Goal: Task Accomplishment & Management: Manage account settings

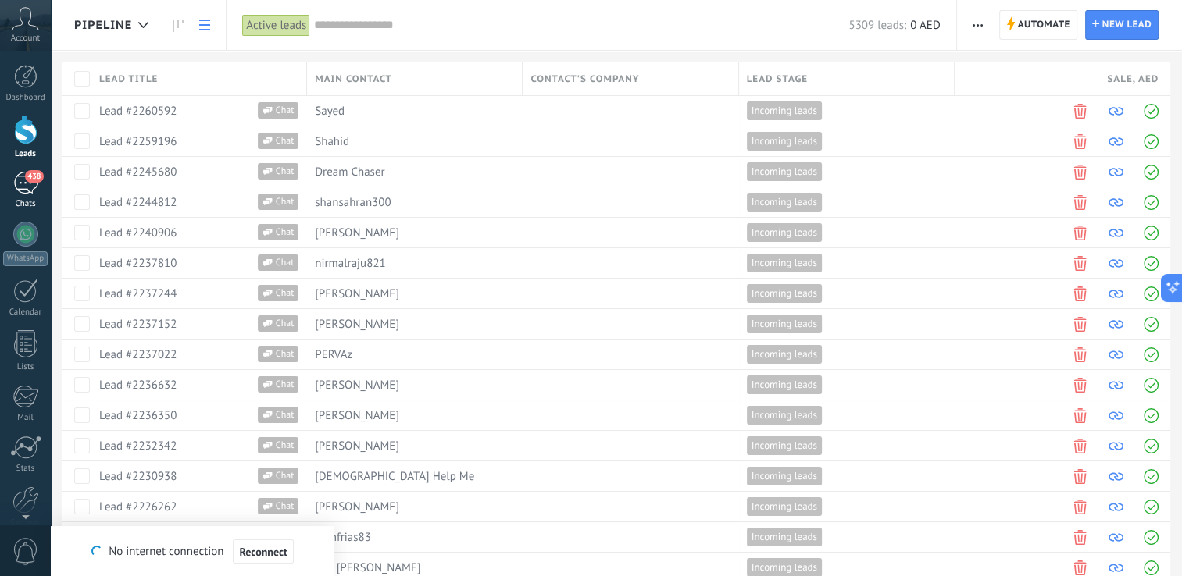
click at [30, 189] on div "438" at bounding box center [25, 183] width 25 height 23
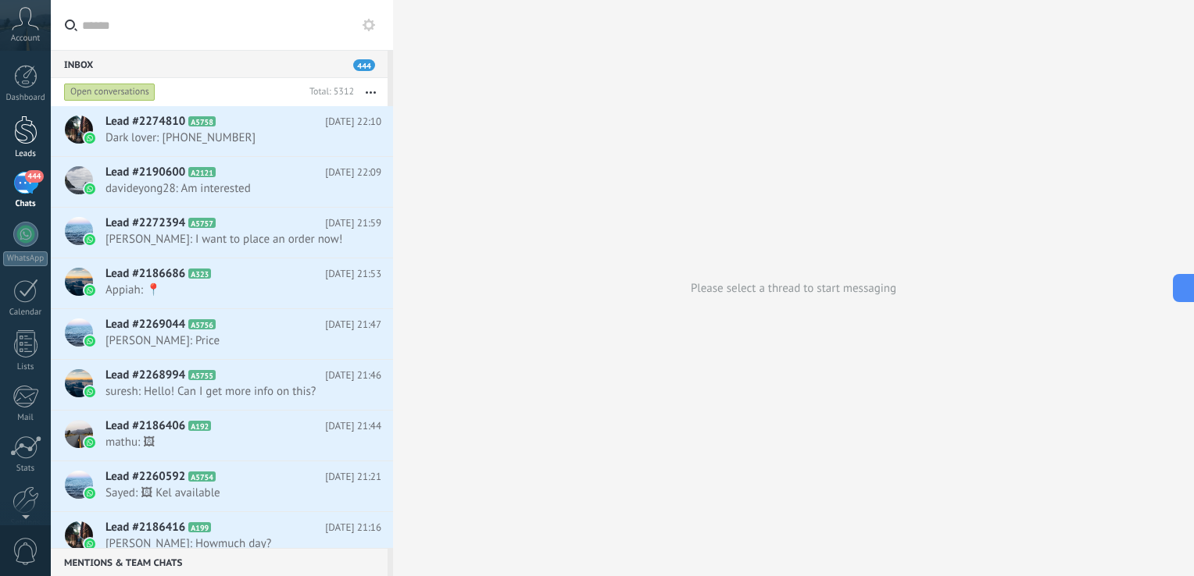
click at [25, 137] on div at bounding box center [25, 130] width 23 height 29
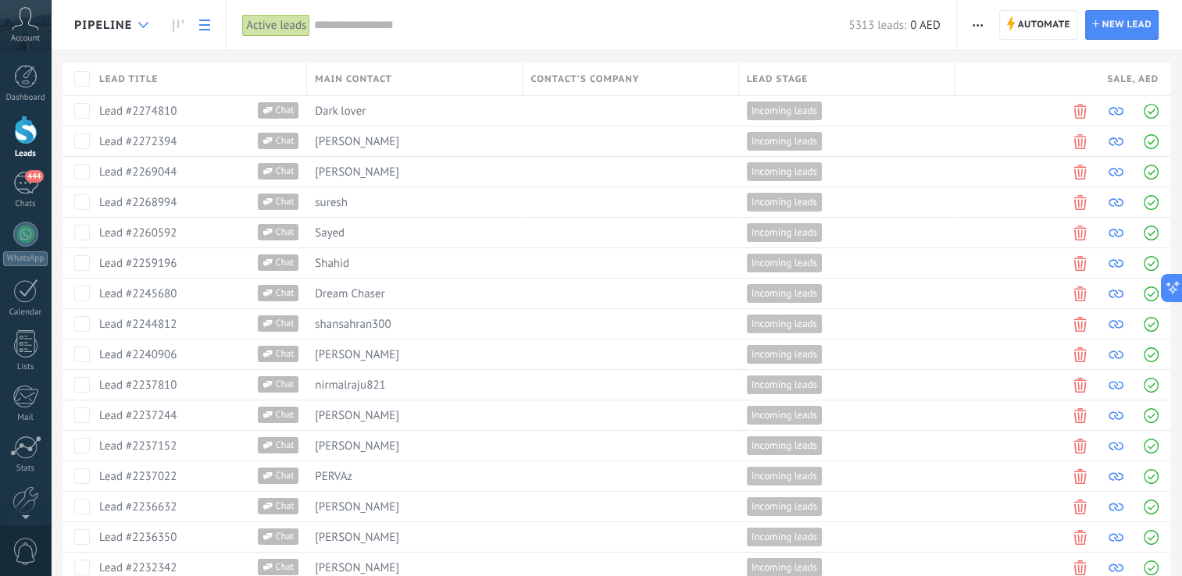
click at [148, 24] on icon at bounding box center [143, 25] width 10 height 6
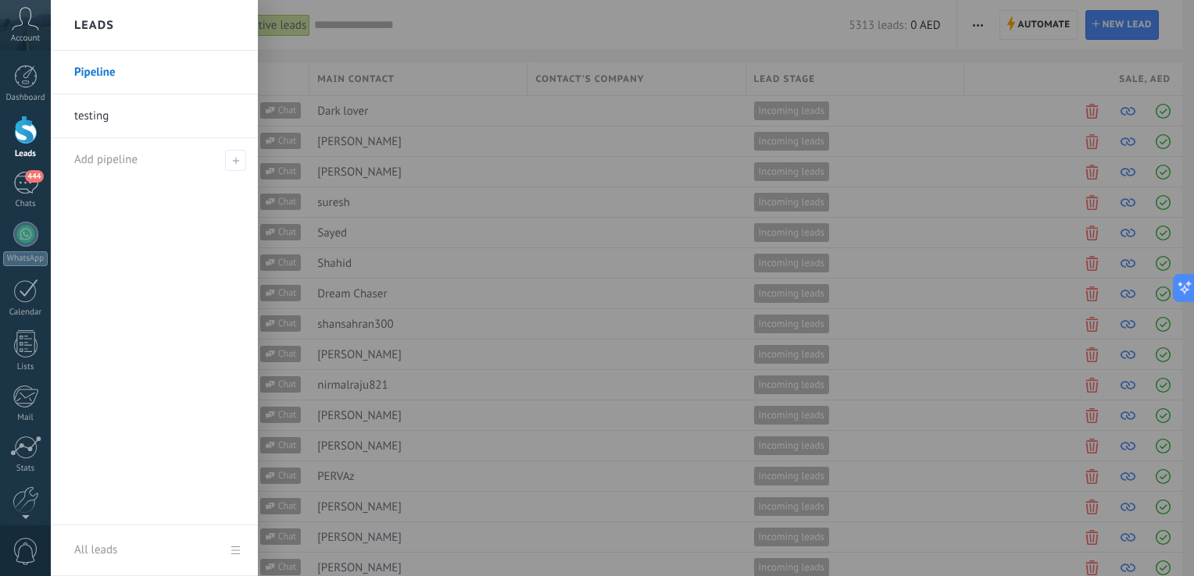
click at [135, 114] on link "testing" at bounding box center [158, 117] width 168 height 44
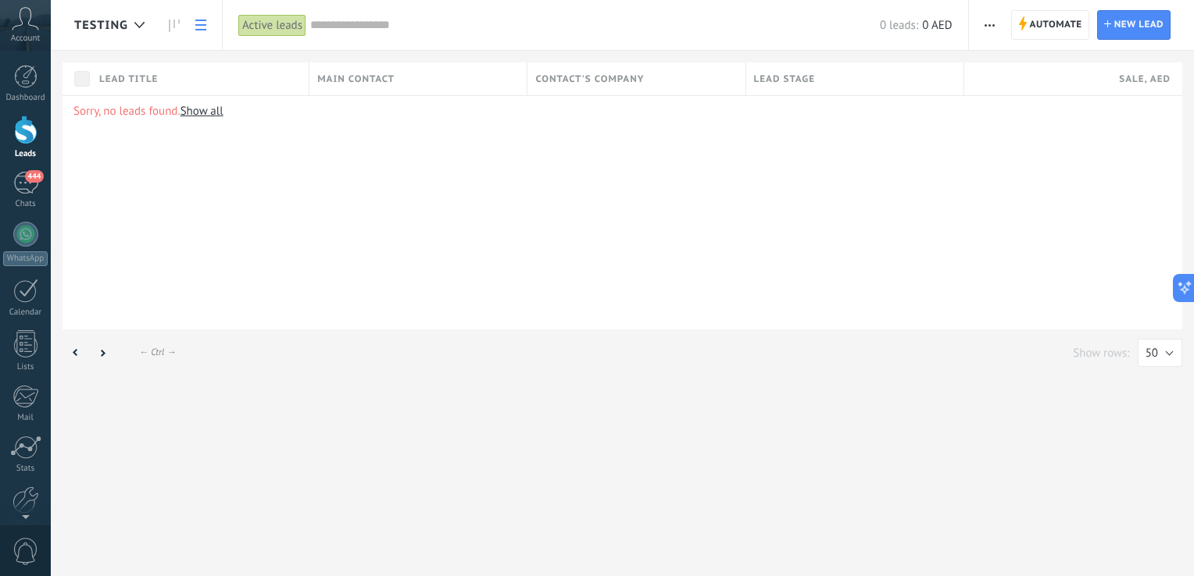
click at [100, 80] on span "Lead title" at bounding box center [128, 79] width 59 height 15
click at [136, 134] on div "Ascending" at bounding box center [199, 134] width 217 height 22
click at [166, 18] on link at bounding box center [174, 25] width 27 height 30
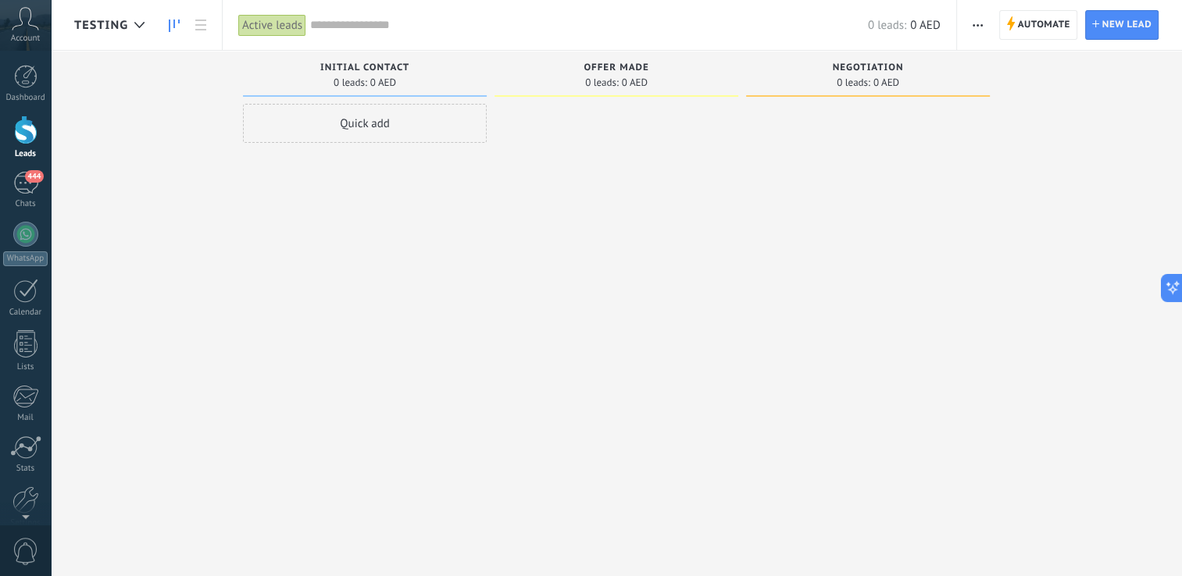
click at [391, 125] on div "Quick add" at bounding box center [365, 123] width 244 height 39
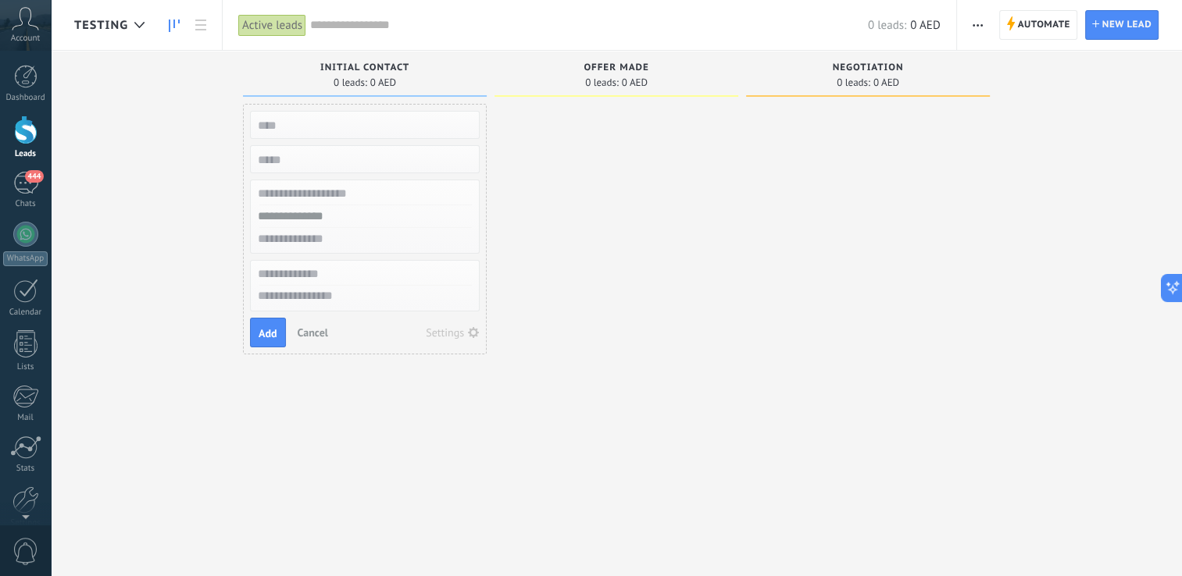
click at [395, 187] on input "text" at bounding box center [363, 194] width 228 height 23
click at [378, 131] on input "text" at bounding box center [363, 125] width 228 height 22
click at [347, 126] on input "text" at bounding box center [363, 125] width 228 height 22
click at [665, 259] on div at bounding box center [616, 290] width 244 height 373
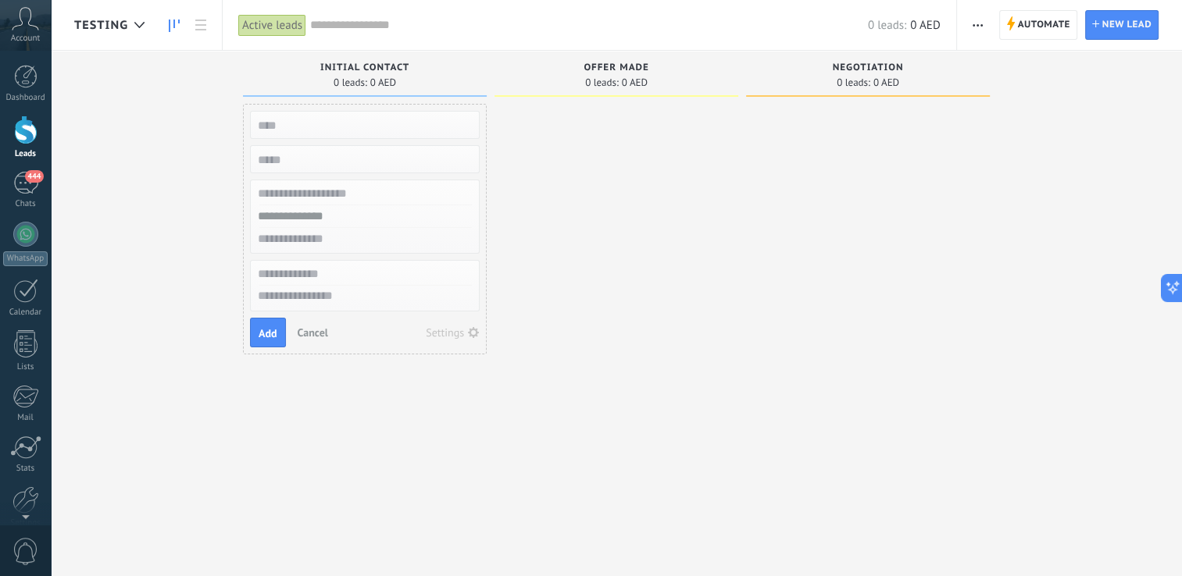
click at [630, 86] on span "0 AED" at bounding box center [635, 82] width 26 height 9
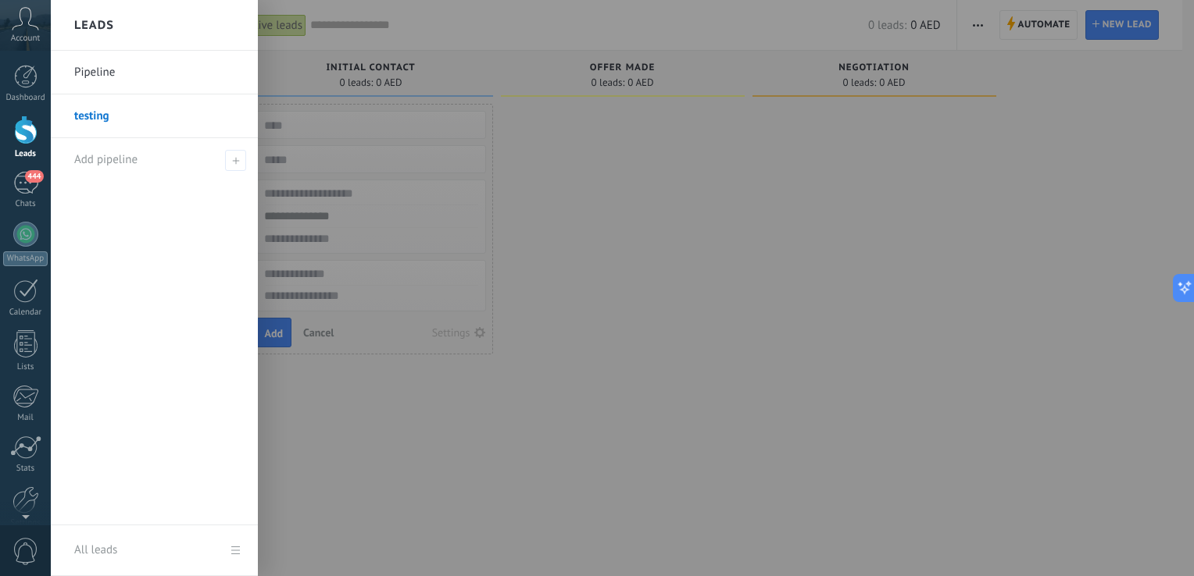
click at [20, 138] on div at bounding box center [25, 130] width 23 height 29
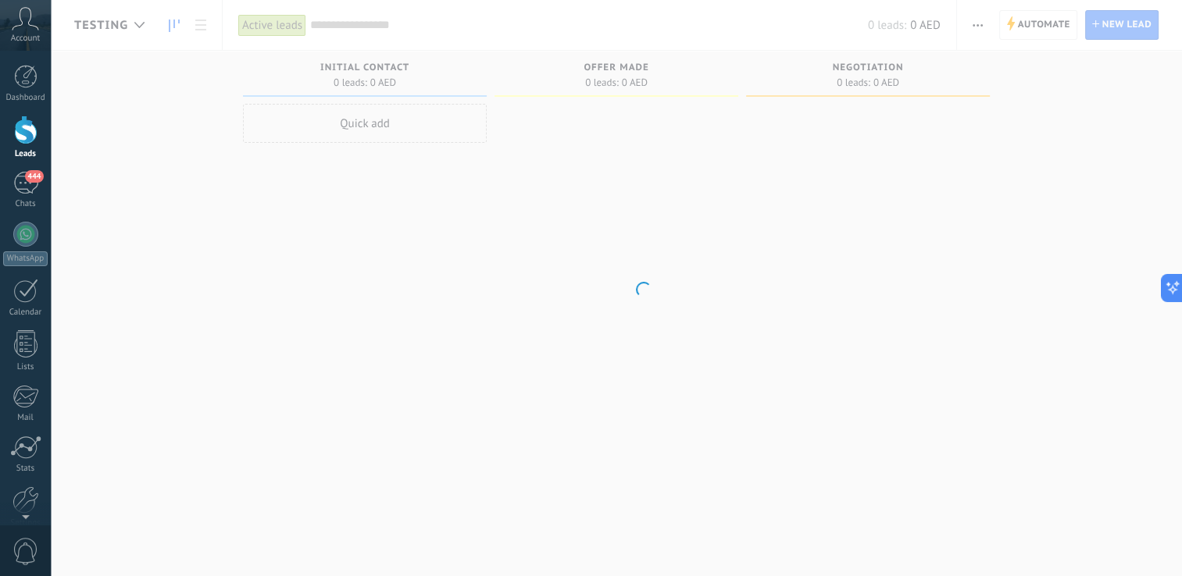
click at [20, 138] on div at bounding box center [25, 130] width 23 height 29
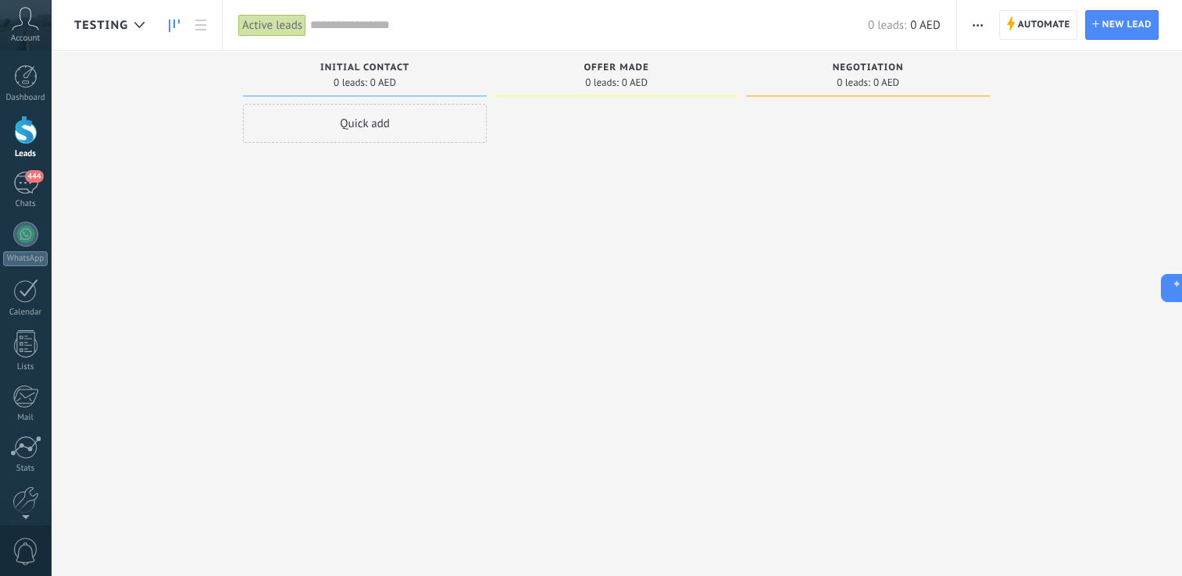
click at [26, 137] on div at bounding box center [25, 130] width 23 height 29
click at [143, 19] on div at bounding box center [140, 25] width 26 height 30
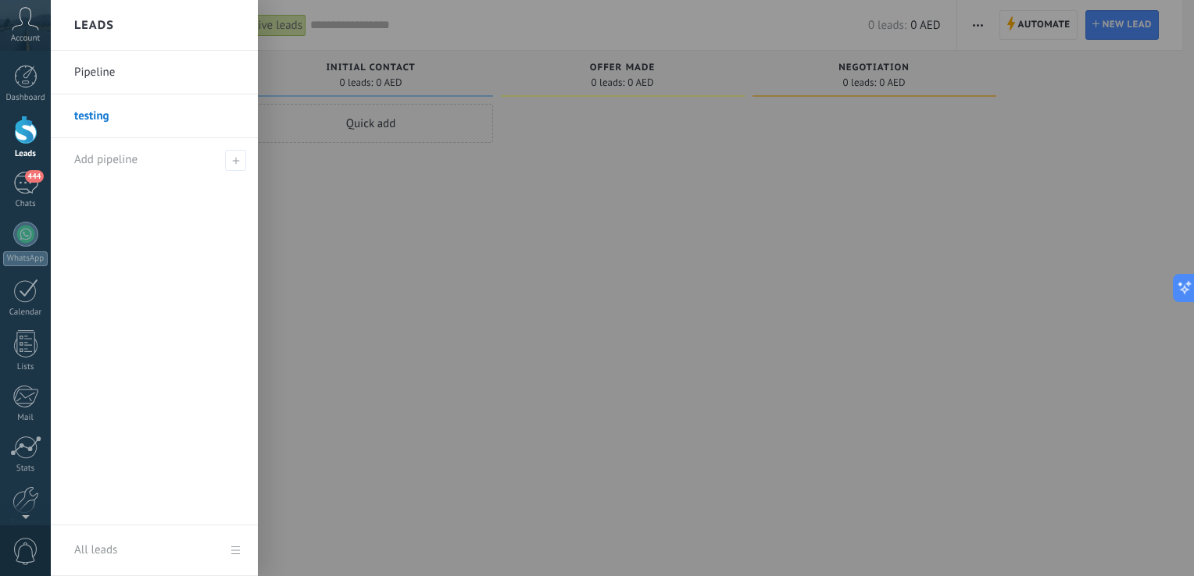
click at [170, 70] on link "Pipeline" at bounding box center [158, 73] width 168 height 44
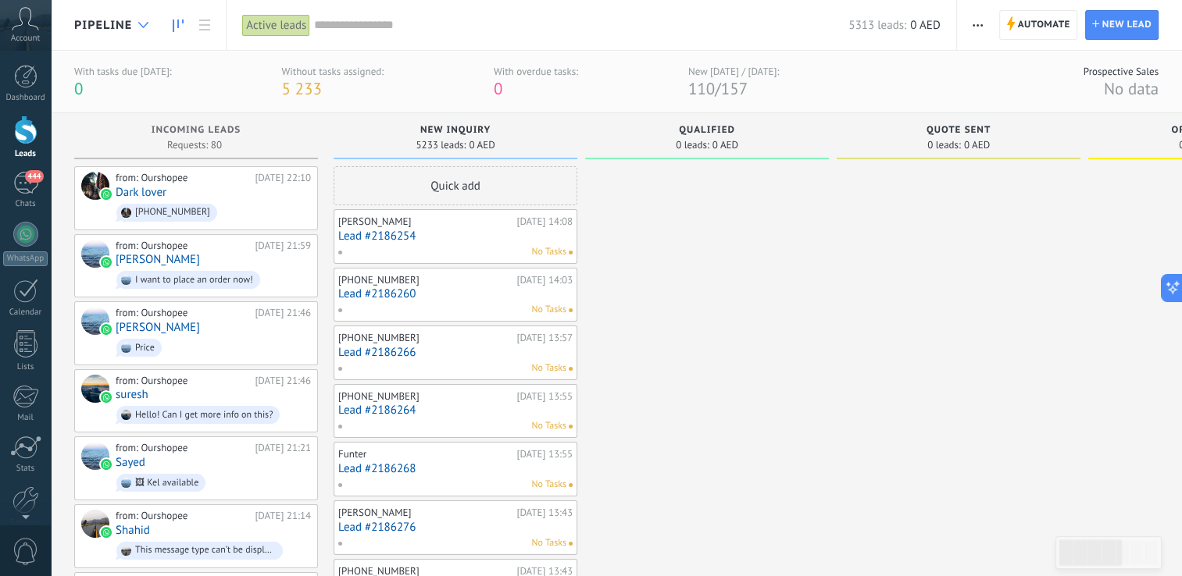
click at [150, 24] on div at bounding box center [143, 25] width 26 height 30
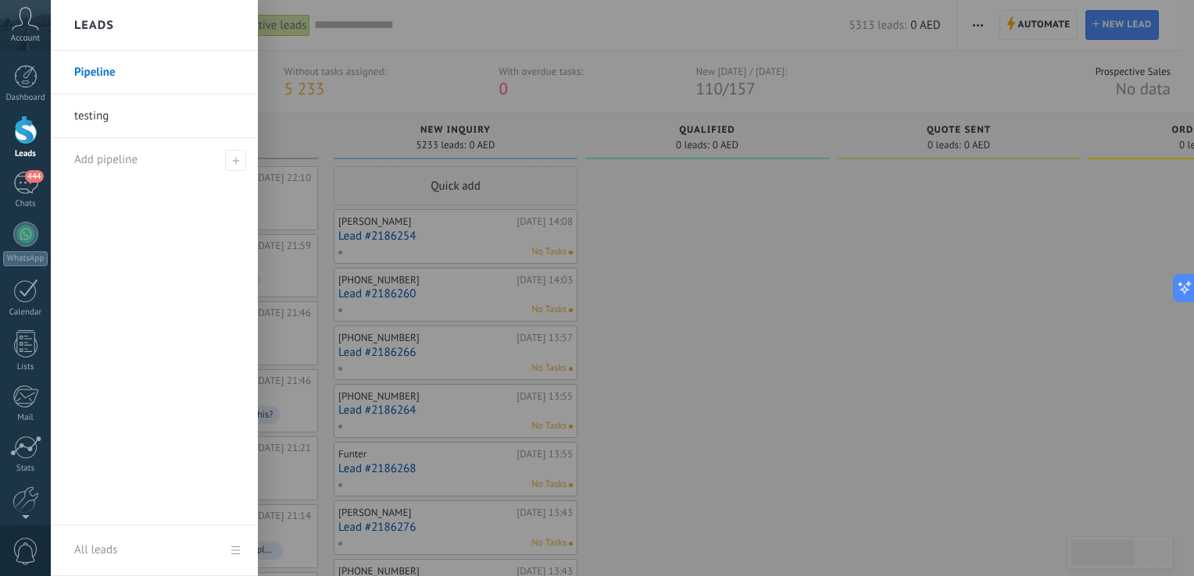
click at [214, 66] on link "Pipeline" at bounding box center [158, 73] width 168 height 44
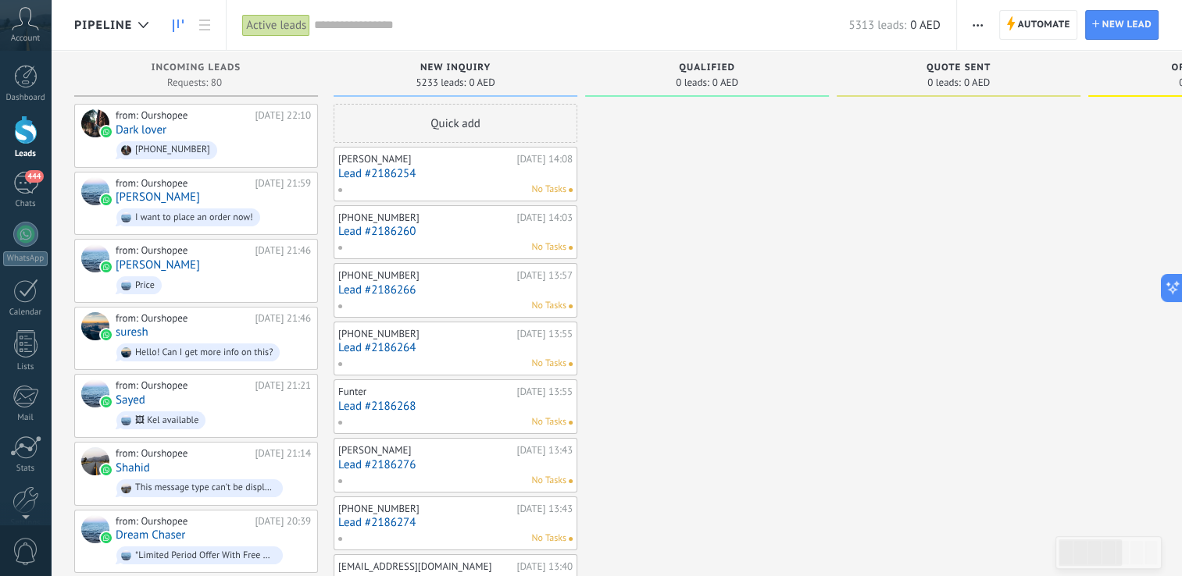
click at [294, 26] on div "Active leads" at bounding box center [276, 25] width 68 height 23
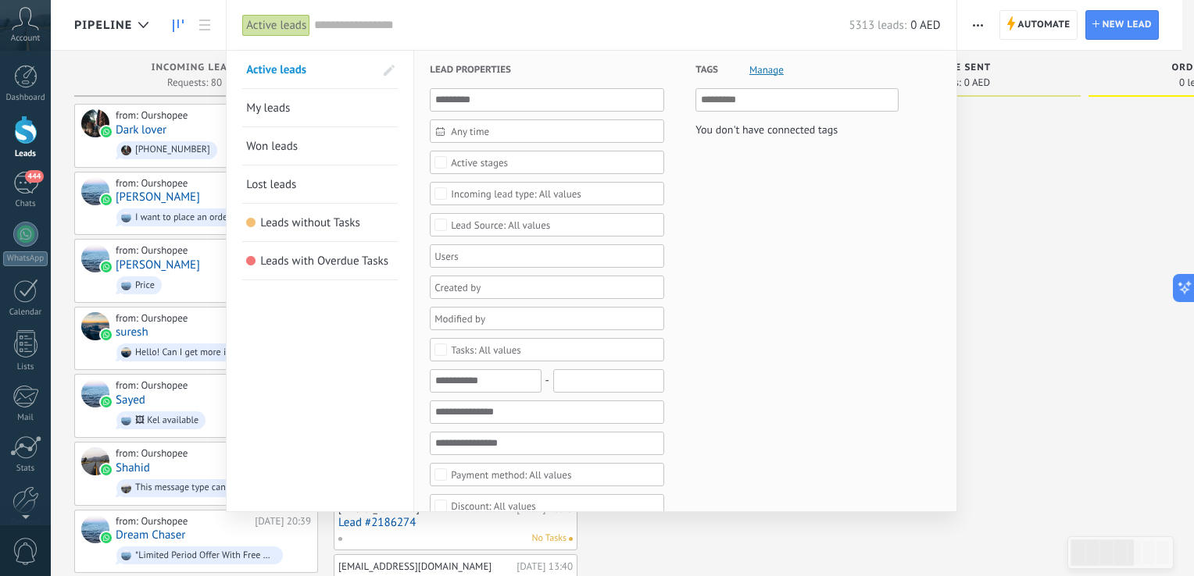
click at [380, 72] on span at bounding box center [389, 70] width 27 height 27
click at [388, 68] on span at bounding box center [387, 70] width 14 height 11
click at [962, 172] on div at bounding box center [597, 288] width 1194 height 576
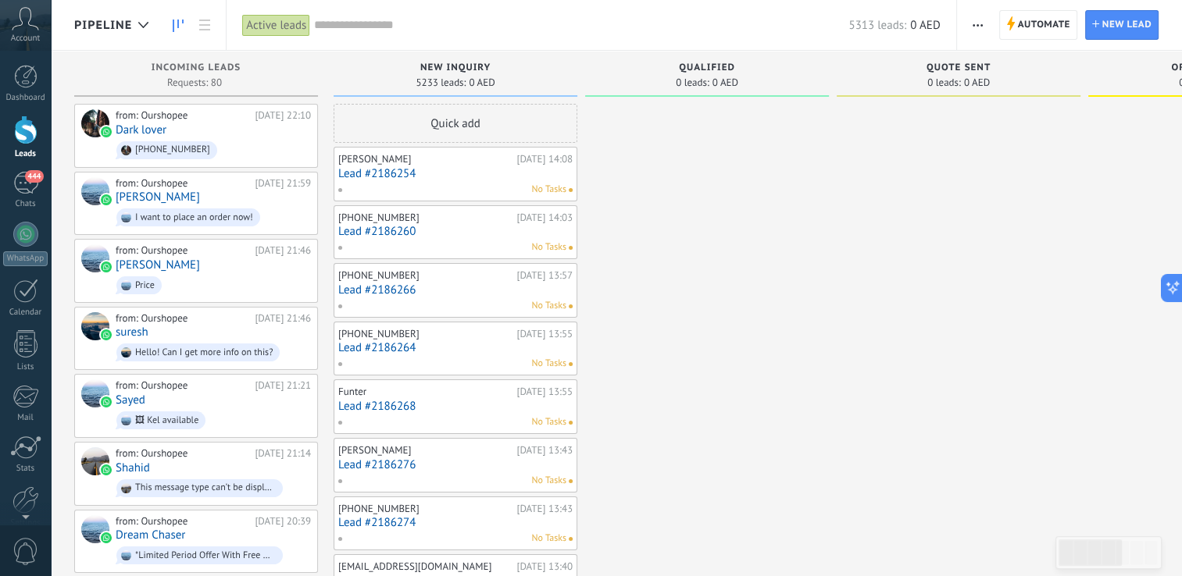
click at [970, 26] on button "button" at bounding box center [977, 25] width 23 height 30
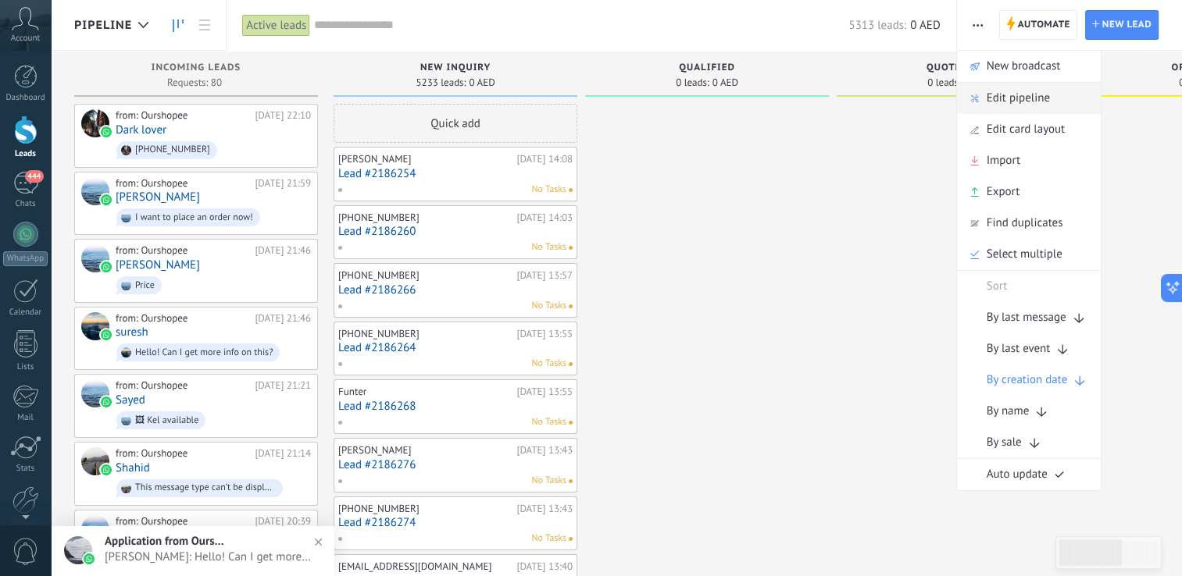
click at [1033, 102] on span "Edit pipeline" at bounding box center [1018, 98] width 63 height 31
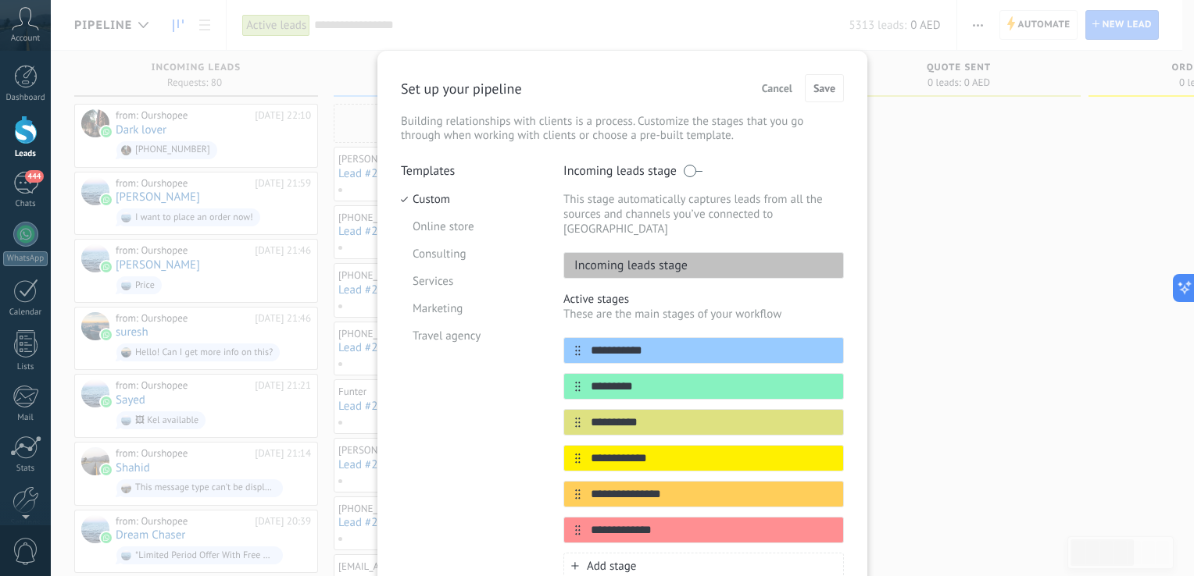
click at [696, 252] on div "Incoming leads stage" at bounding box center [703, 265] width 280 height 27
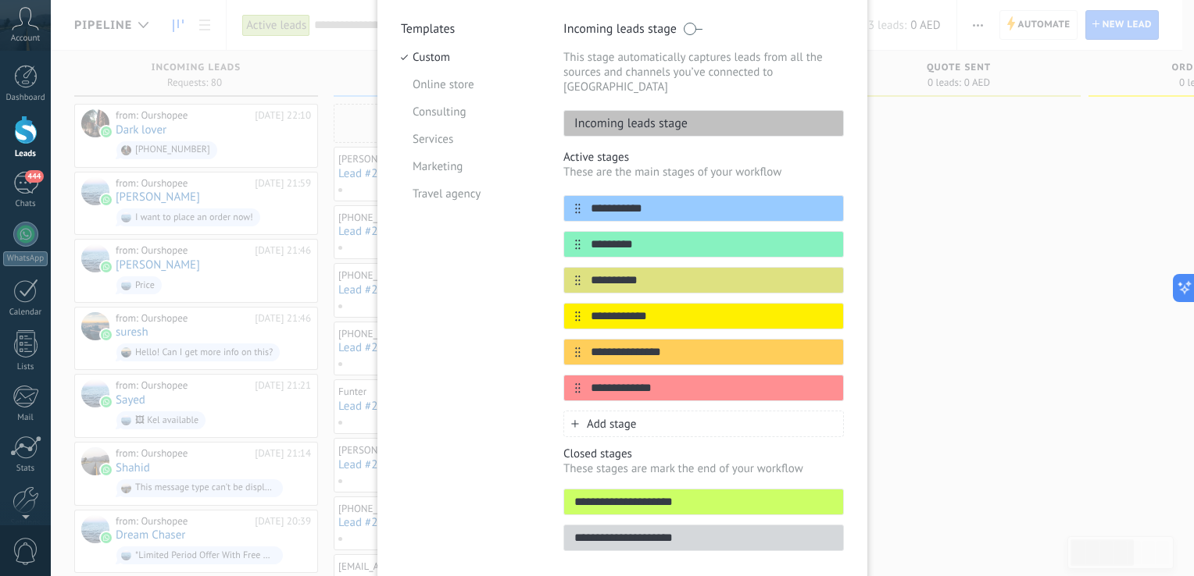
scroll to position [184, 0]
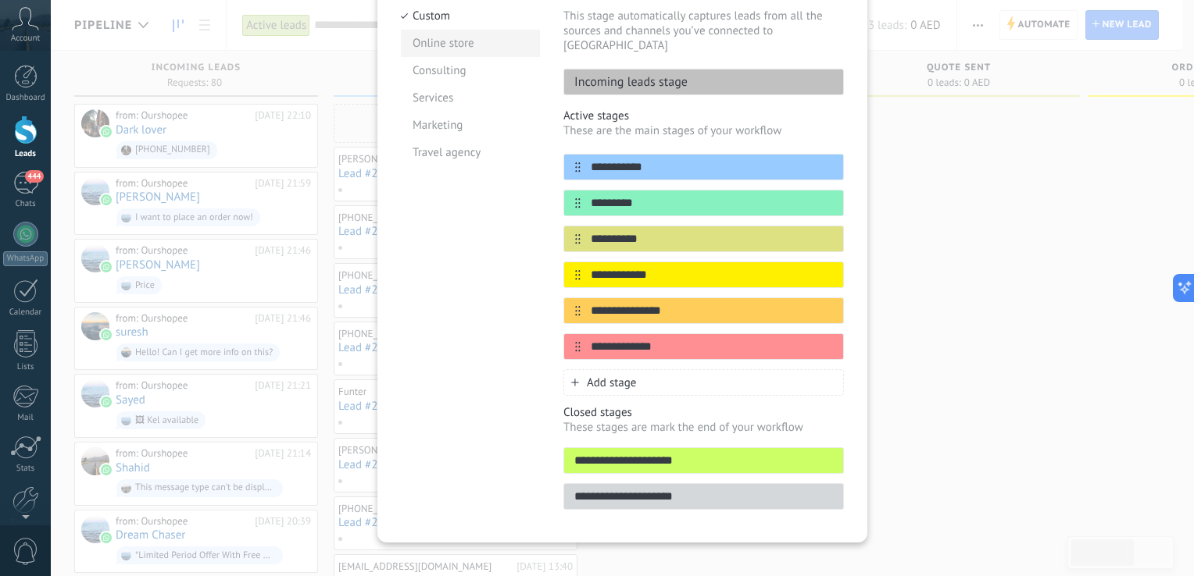
click at [496, 48] on li "Online store" at bounding box center [470, 43] width 139 height 27
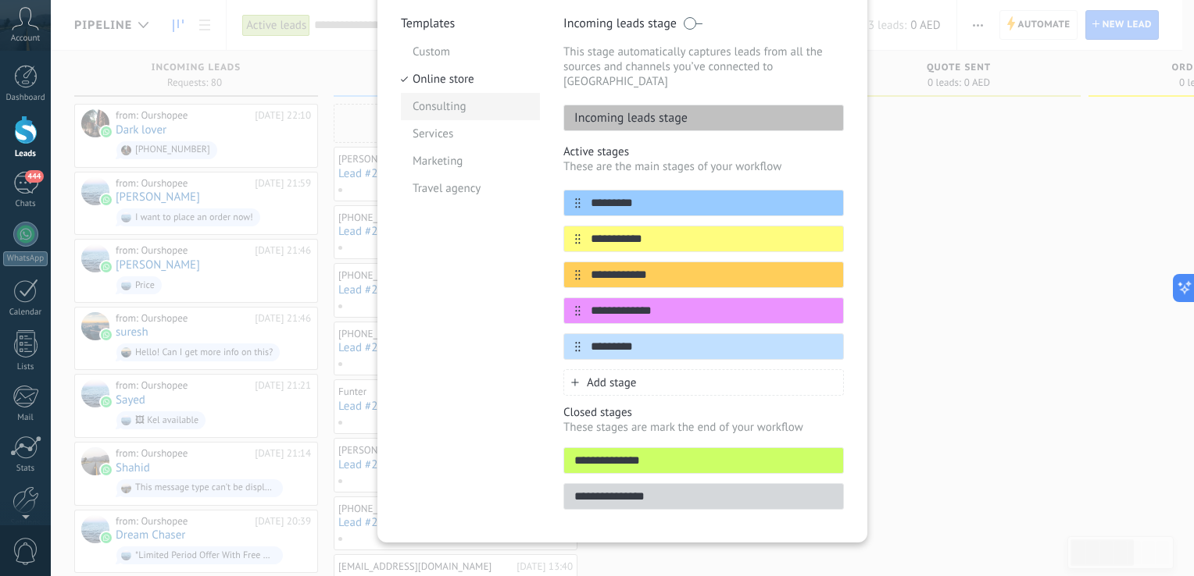
click at [476, 106] on li "Consulting" at bounding box center [470, 106] width 139 height 27
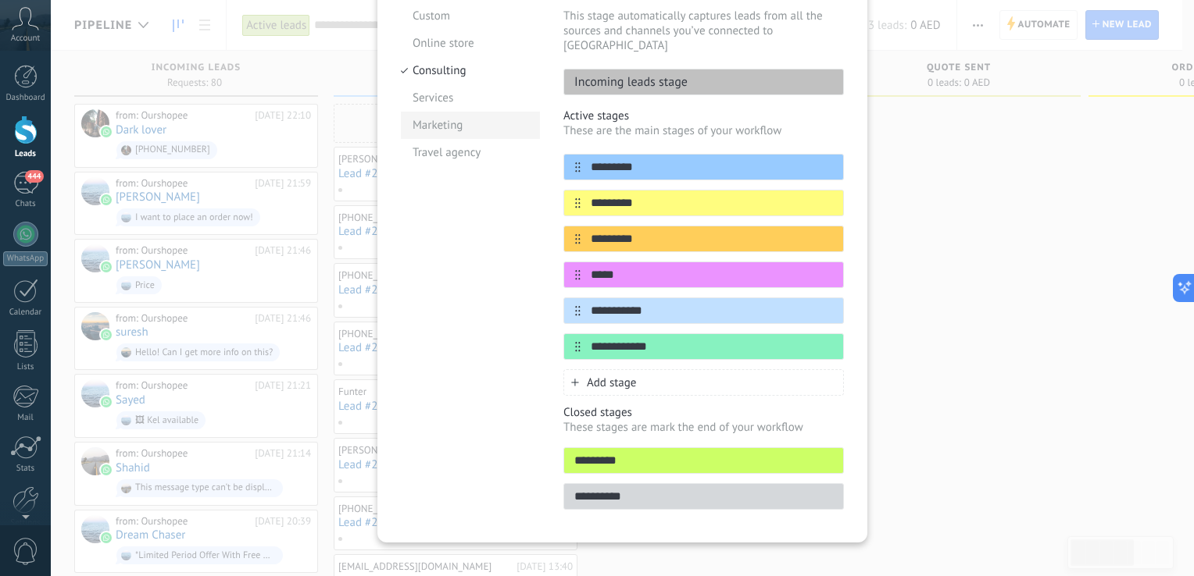
click at [458, 124] on li "Marketing" at bounding box center [470, 125] width 139 height 27
click at [458, 152] on li "Travel agency" at bounding box center [470, 152] width 139 height 27
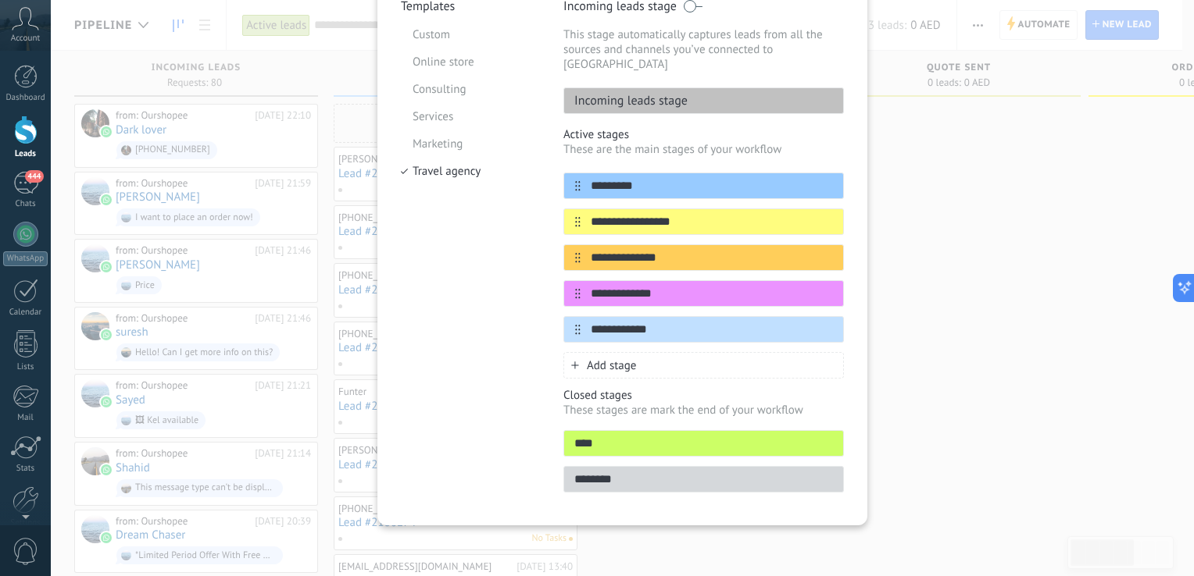
scroll to position [148, 0]
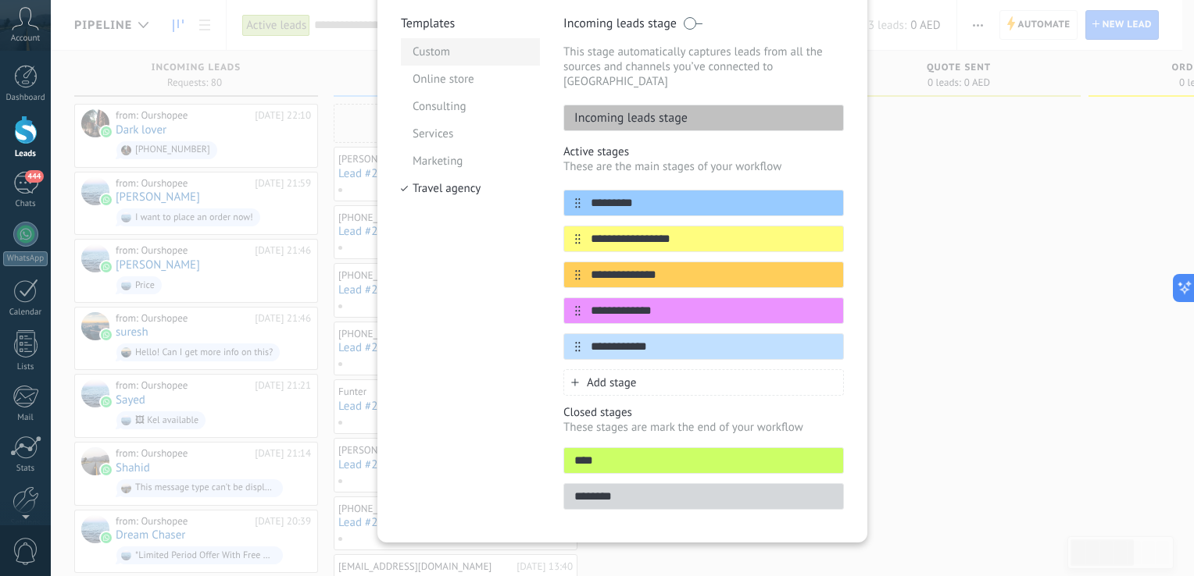
click at [476, 48] on li "Custom" at bounding box center [470, 51] width 139 height 27
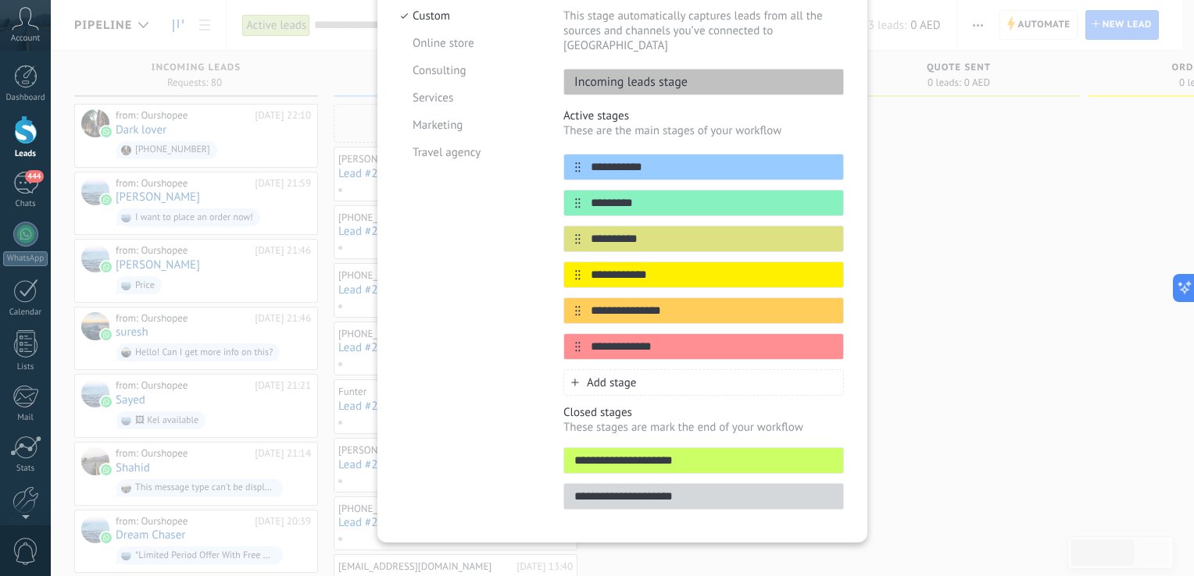
click at [965, 280] on div "**********" at bounding box center [622, 288] width 1143 height 576
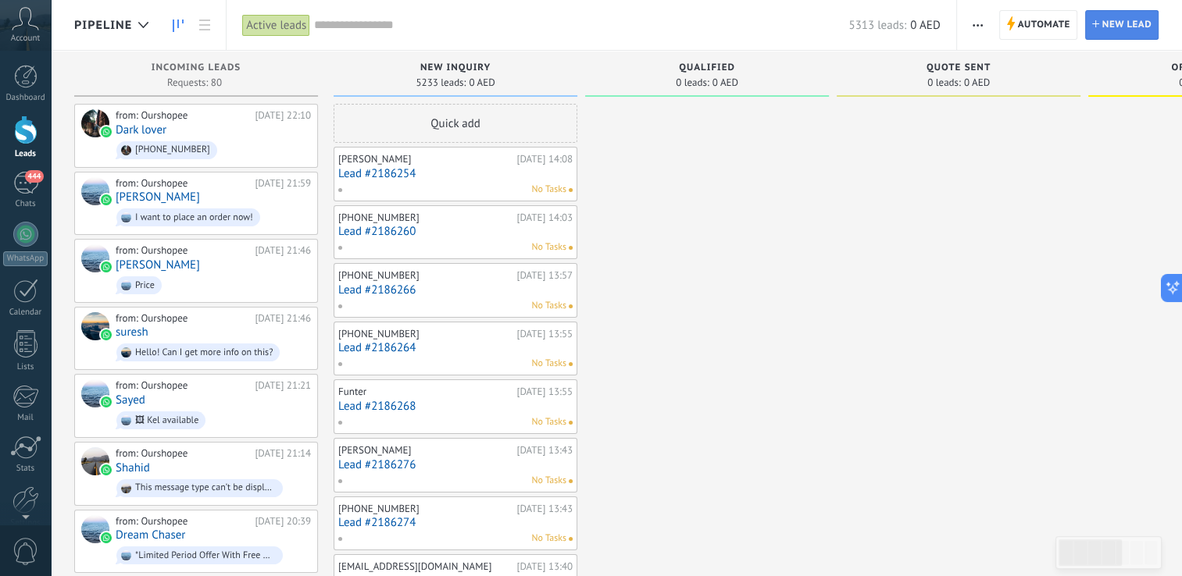
click at [1111, 16] on span "New lead" at bounding box center [1126, 25] width 49 height 28
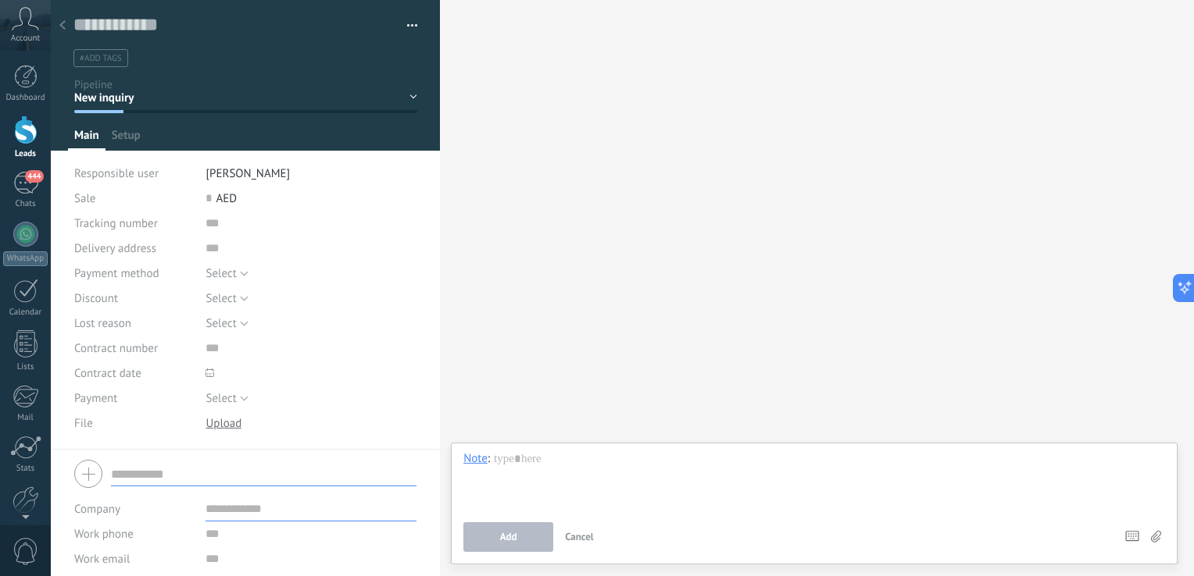
click at [63, 27] on icon at bounding box center [62, 24] width 6 height 9
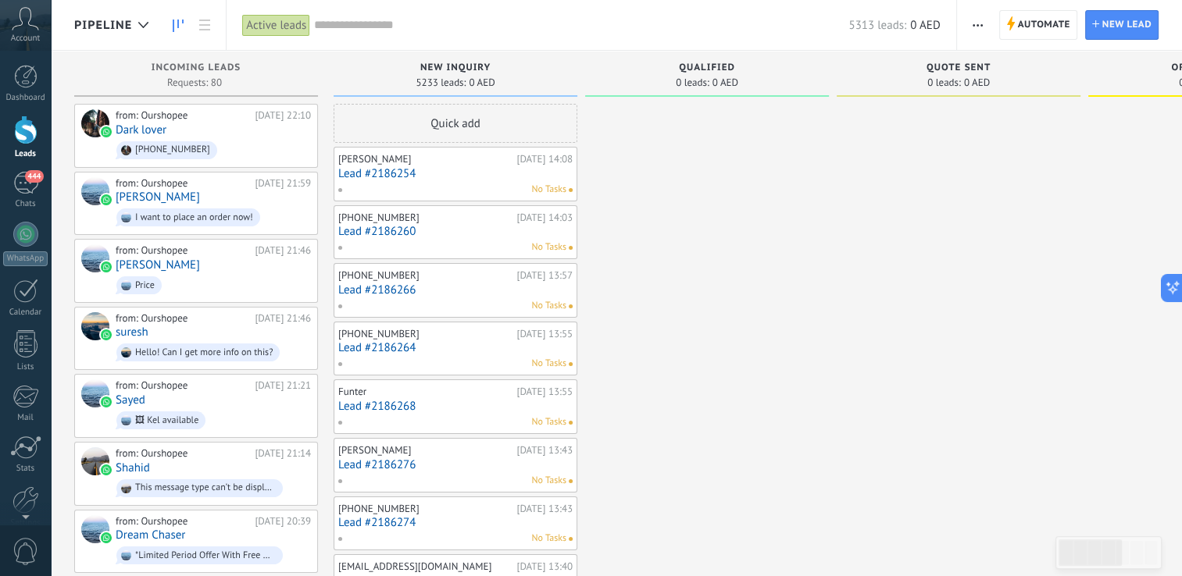
click at [279, 87] on div "Requests: 80 0 0 0 80 0 0 0 80" at bounding box center [196, 82] width 228 height 13
click at [242, 87] on div "Requests: 80 0 0 0 80 0 0 0 80" at bounding box center [196, 82] width 228 height 13
click at [667, 84] on div "0 leads: 0 AED" at bounding box center [707, 82] width 228 height 13
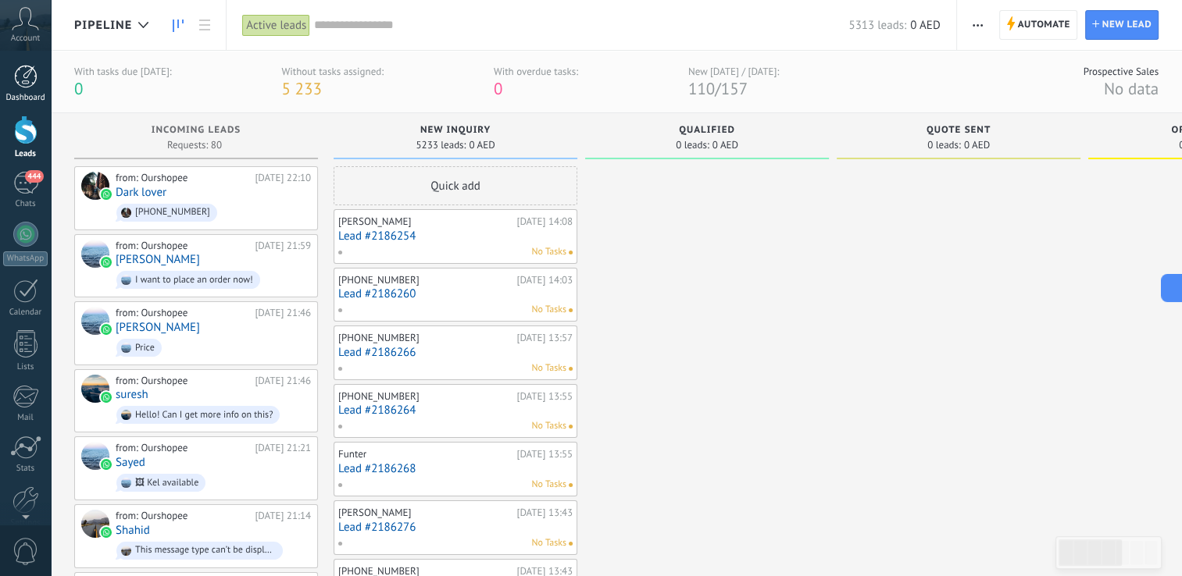
click at [21, 80] on div at bounding box center [25, 76] width 23 height 23
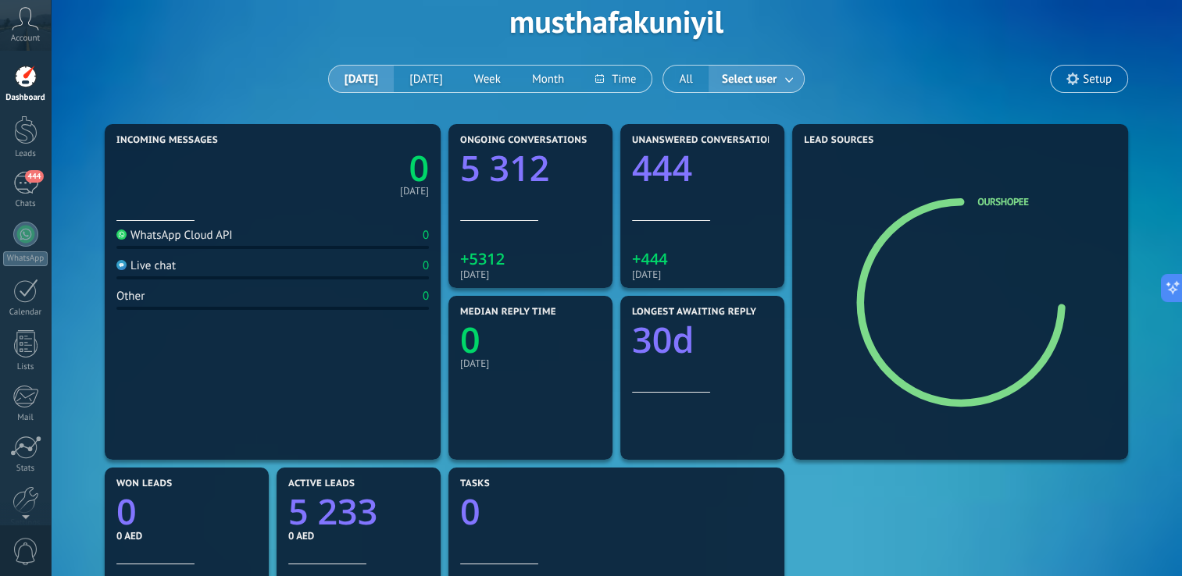
scroll to position [73, 0]
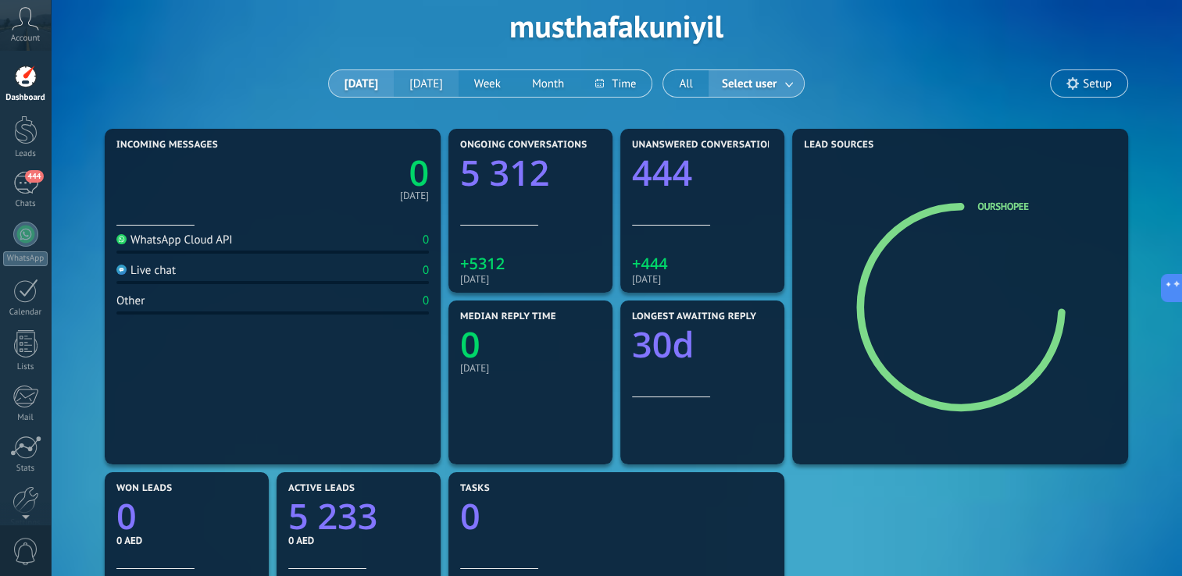
click at [426, 77] on button "[DATE]" at bounding box center [426, 83] width 65 height 27
click at [354, 82] on button "[DATE]" at bounding box center [361, 83] width 65 height 27
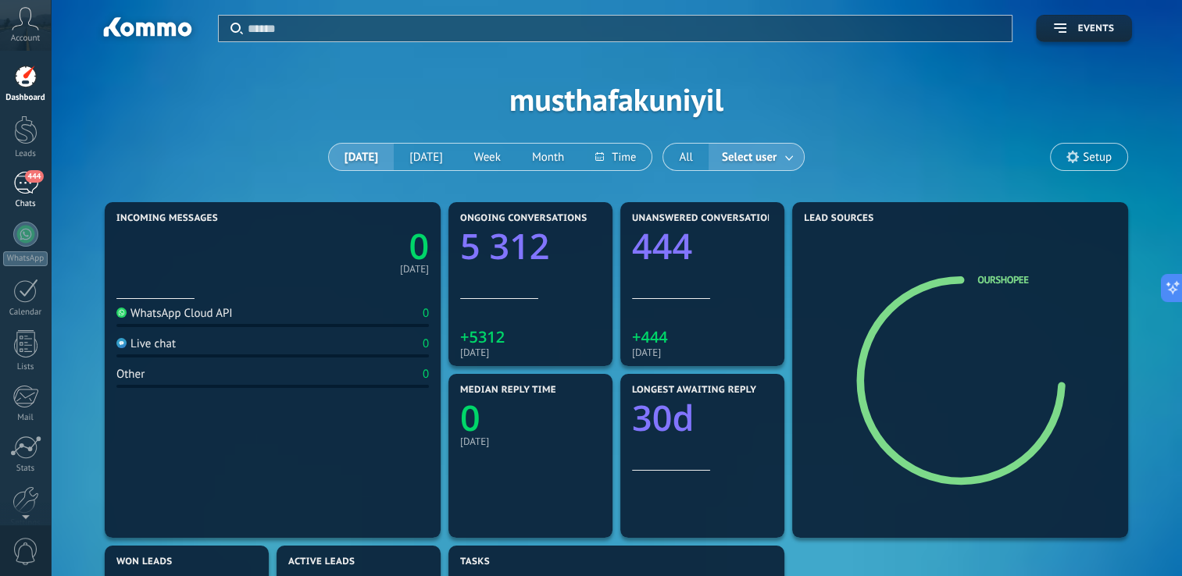
click at [29, 184] on div "444" at bounding box center [25, 183] width 25 height 23
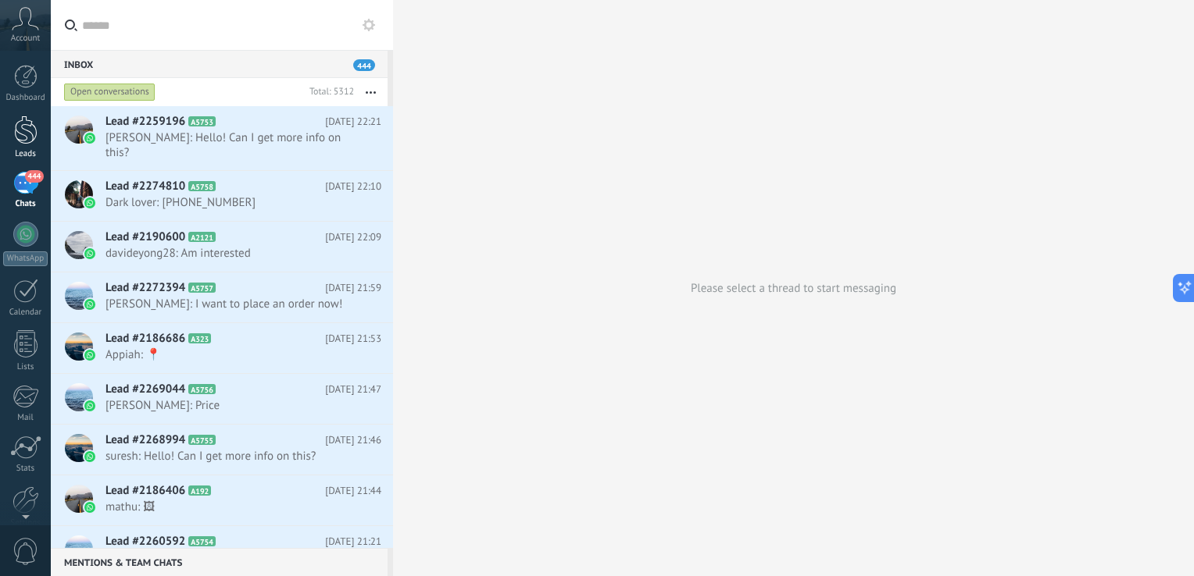
click at [28, 129] on div at bounding box center [25, 130] width 23 height 29
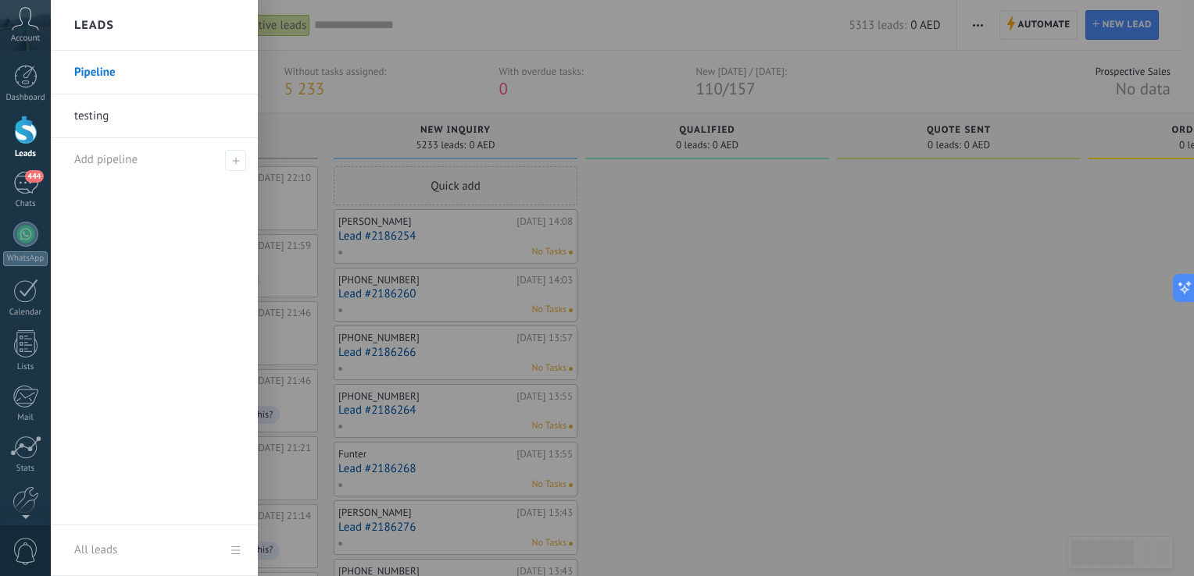
click at [40, 142] on link "Leads" at bounding box center [25, 138] width 51 height 44
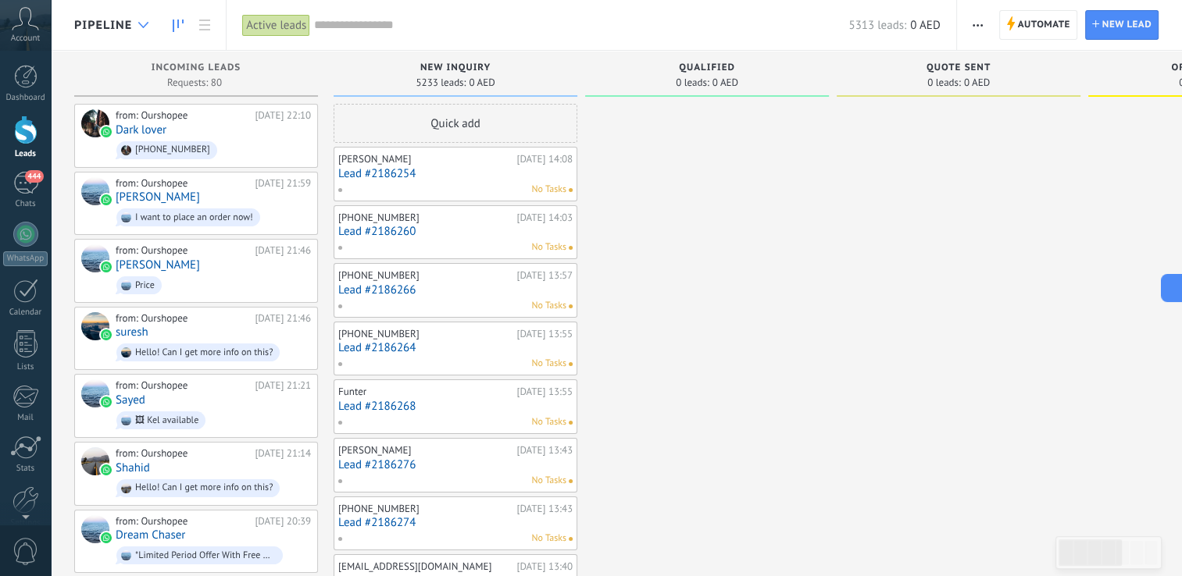
click at [145, 28] on div at bounding box center [143, 25] width 26 height 30
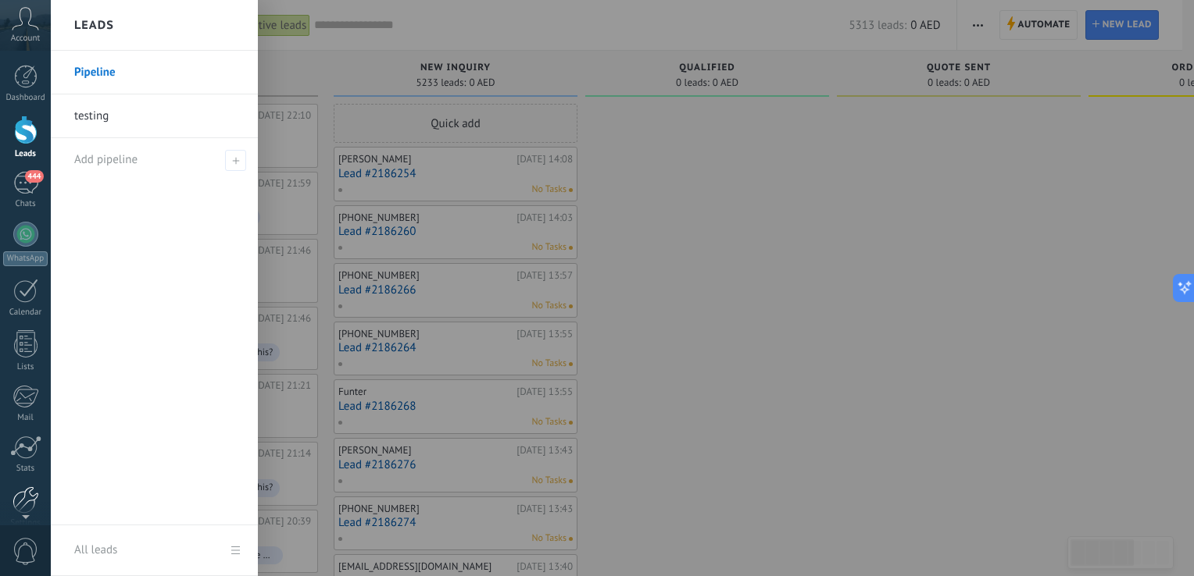
click at [17, 499] on div at bounding box center [25, 500] width 27 height 27
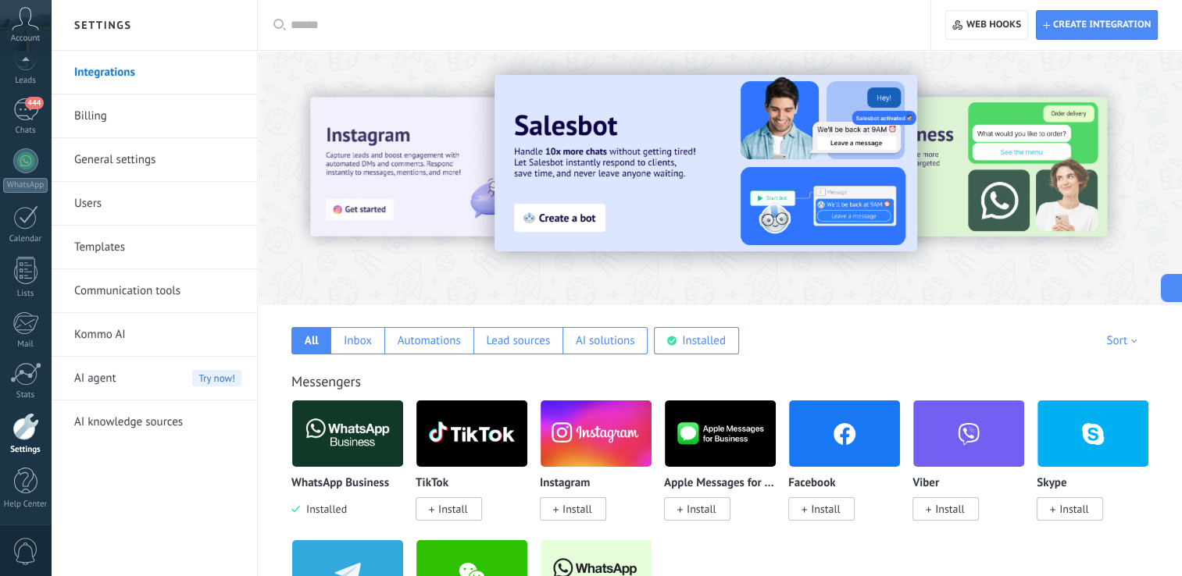
click at [170, 160] on link "General settings" at bounding box center [157, 160] width 167 height 44
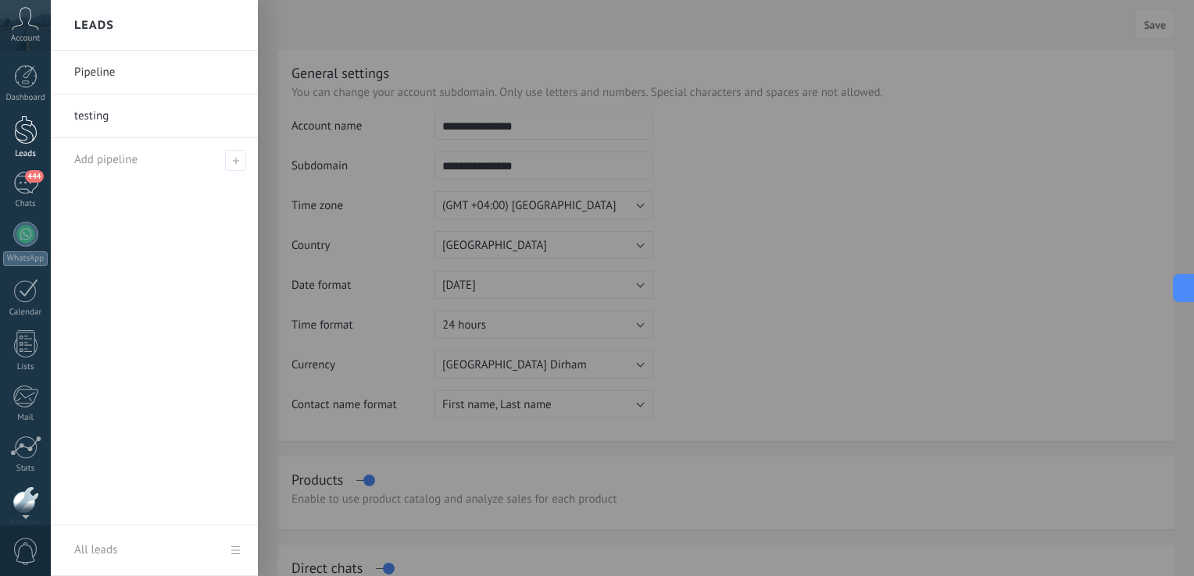
click at [25, 136] on div at bounding box center [25, 130] width 23 height 29
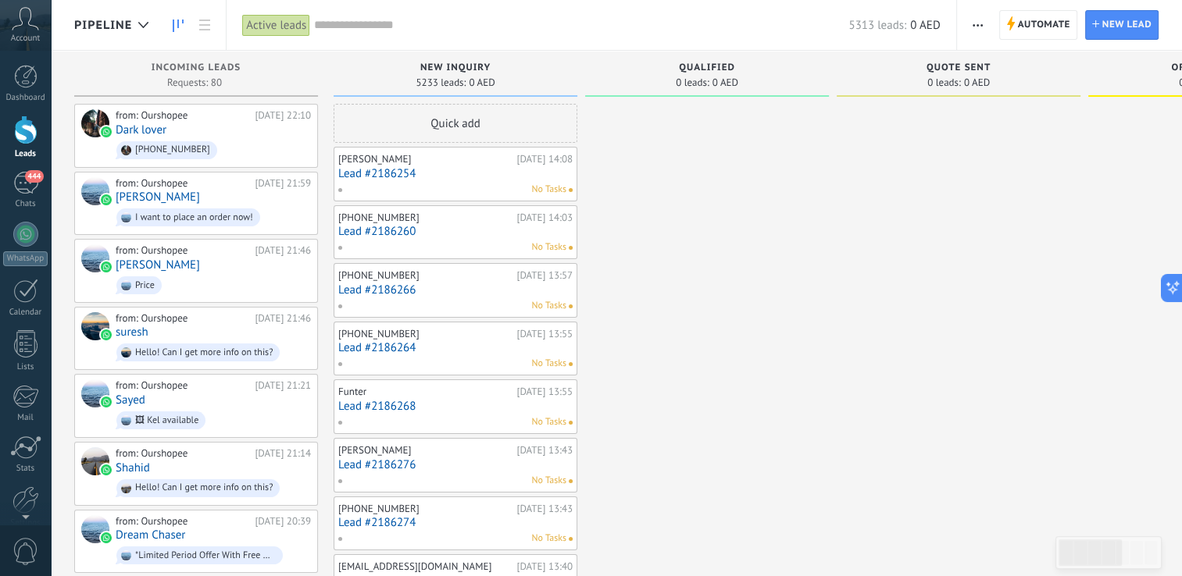
click at [977, 25] on use "button" at bounding box center [977, 25] width 10 height 2
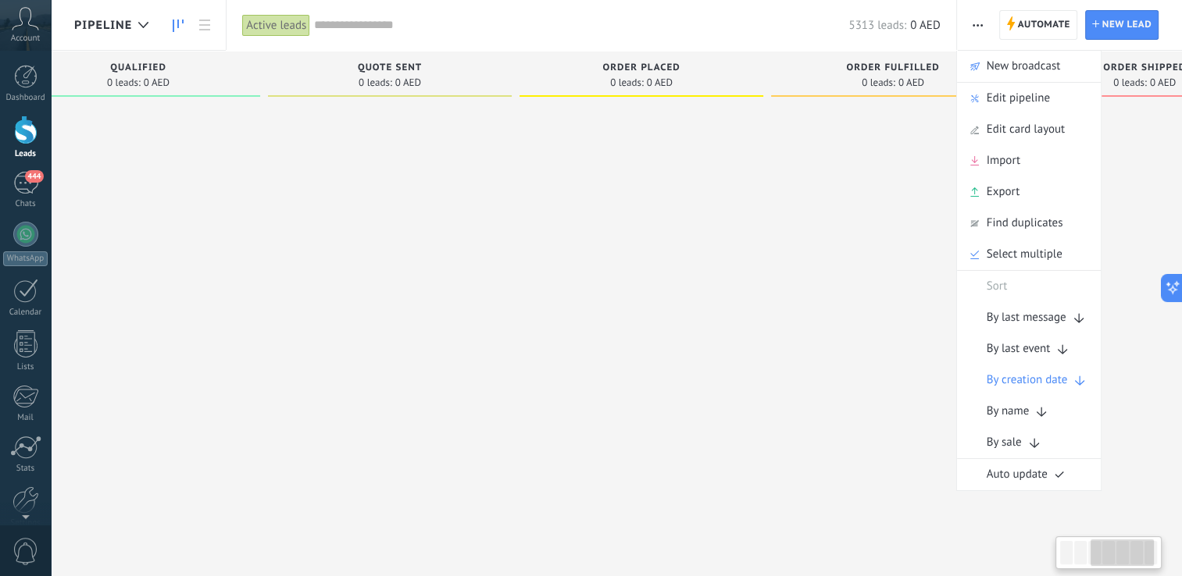
scroll to position [0, 676]
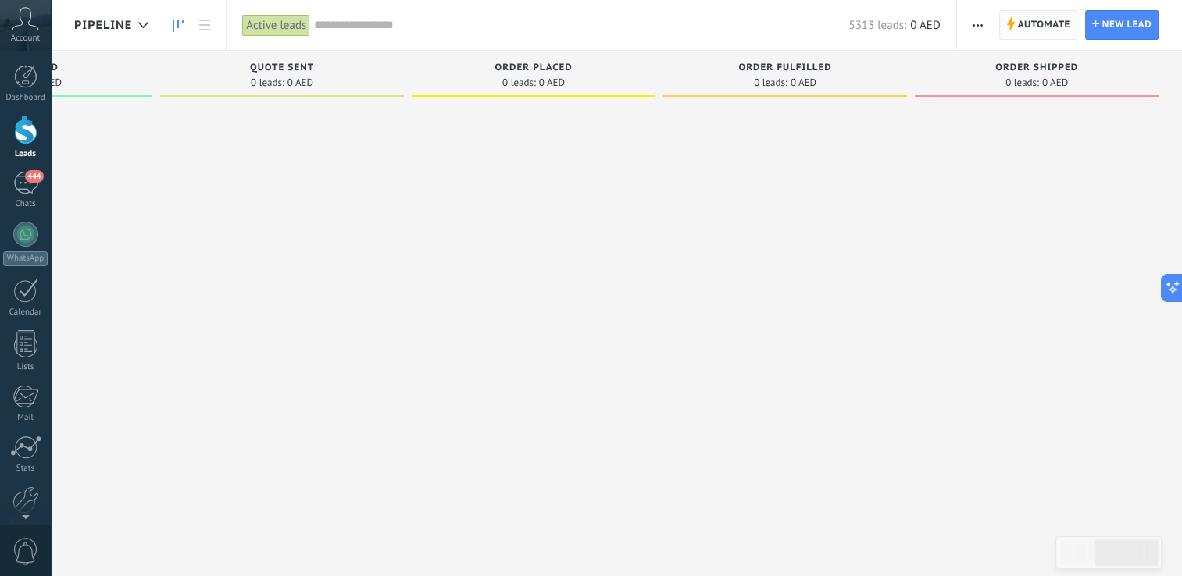
click at [1052, 31] on span "Automate" at bounding box center [1044, 25] width 52 height 28
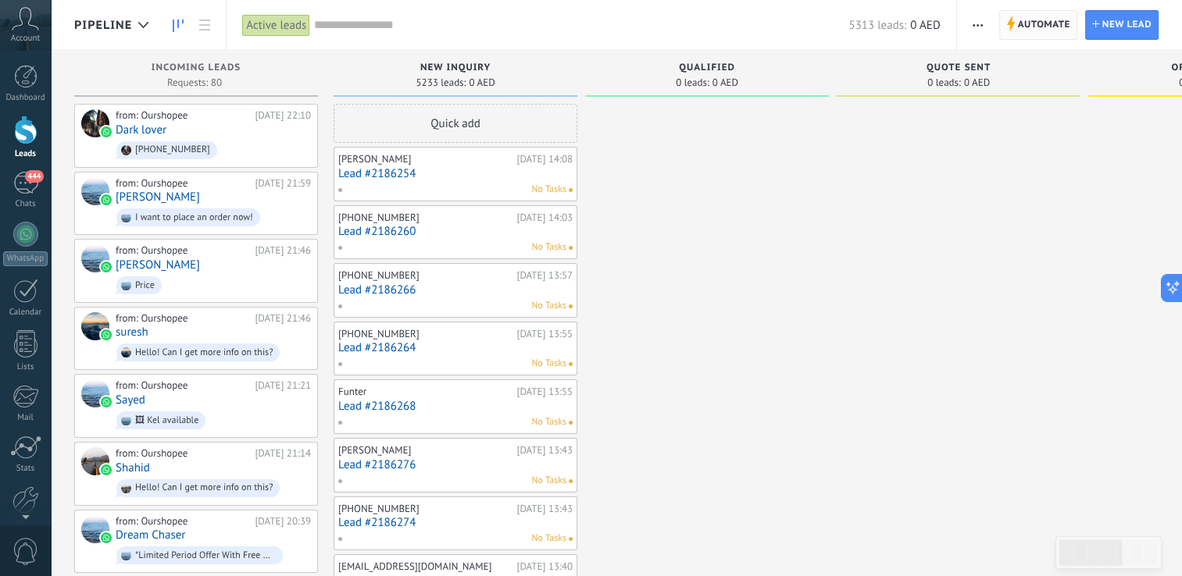
click at [1047, 20] on span "Automate" at bounding box center [1044, 25] width 52 height 28
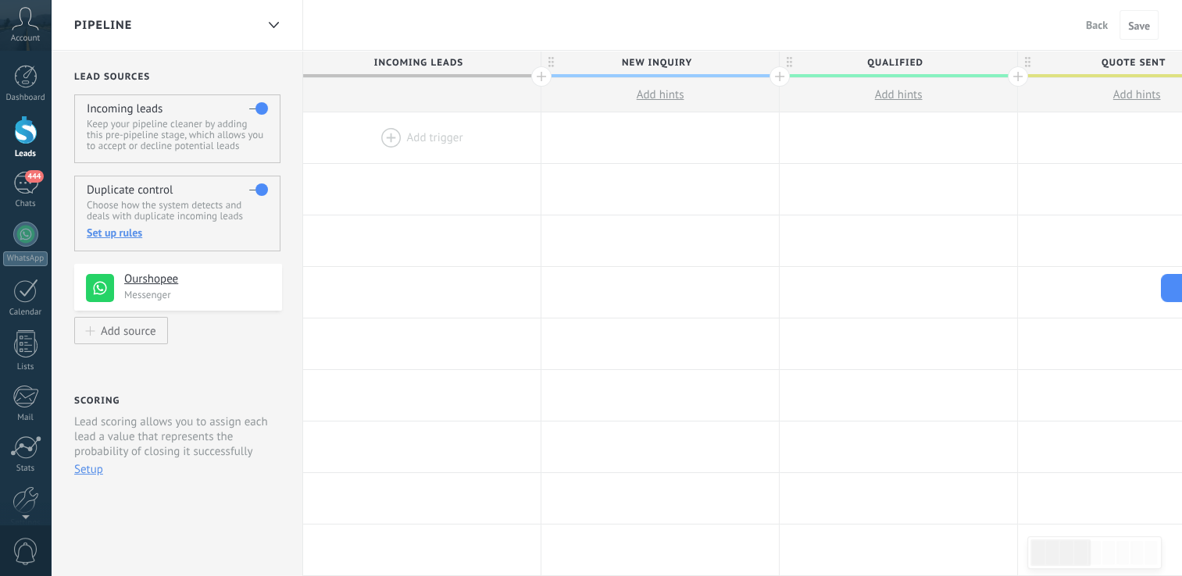
click at [115, 232] on div "Set up rules" at bounding box center [177, 233] width 180 height 14
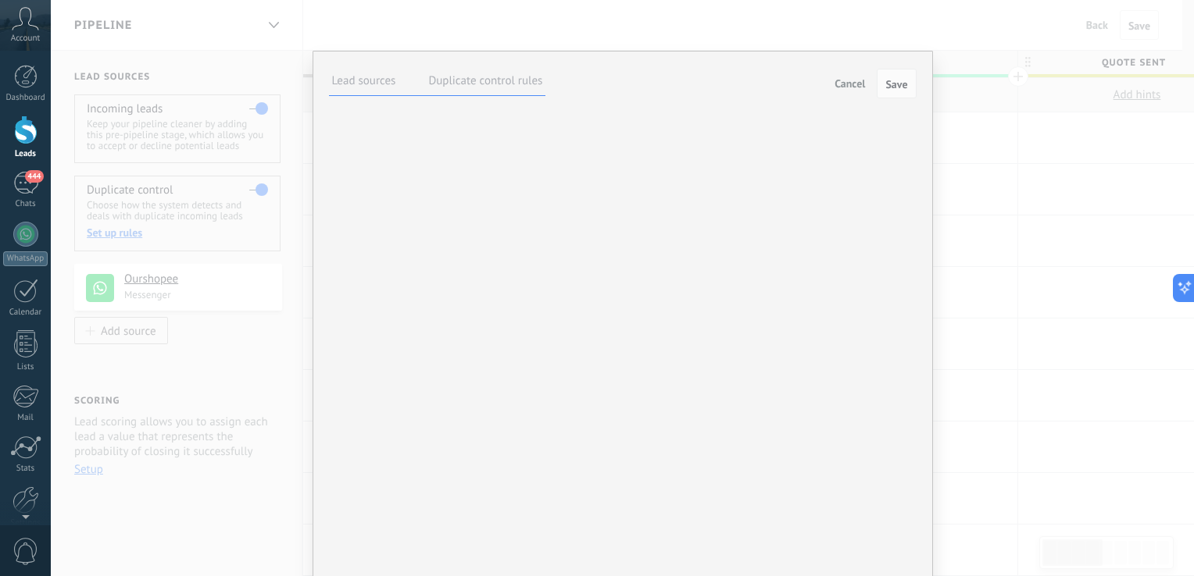
click at [497, 82] on label "Duplicate control rules" at bounding box center [485, 80] width 114 height 15
click at [397, 76] on ul "Lead sources Duplicate control rules" at bounding box center [437, 81] width 217 height 29
click at [390, 88] on li "Lead sources" at bounding box center [364, 81] width 70 height 22
click at [390, 87] on label "Lead sources" at bounding box center [364, 80] width 64 height 15
click at [276, 287] on div "Lead sources Duplicate control rules Cancel Save Choose which lead sources will…" at bounding box center [622, 288] width 1143 height 576
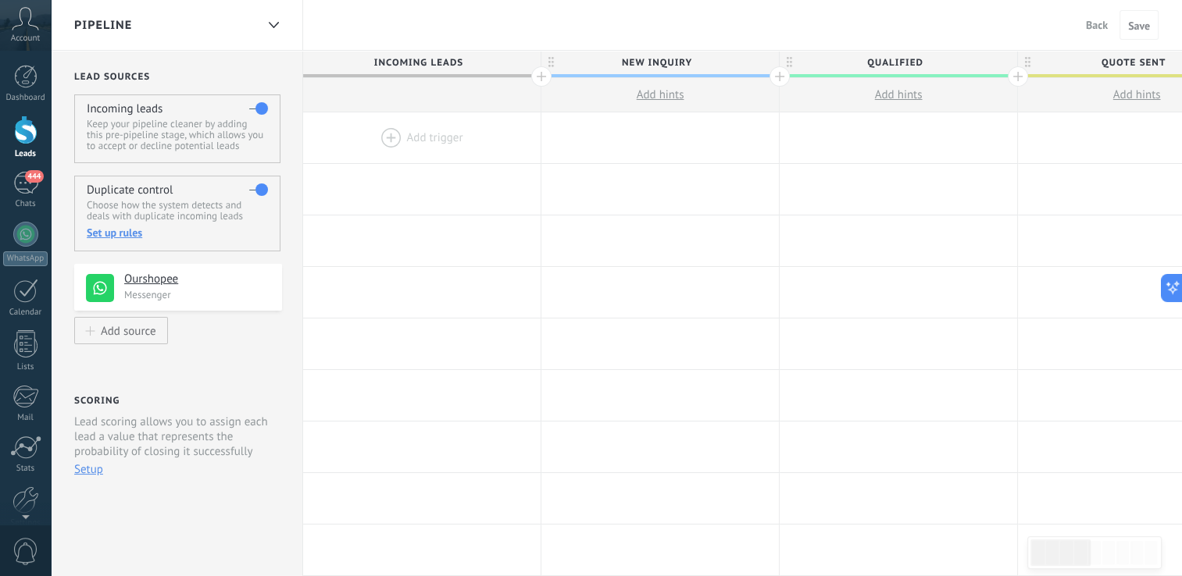
click at [141, 330] on div "Add source" at bounding box center [128, 330] width 55 height 13
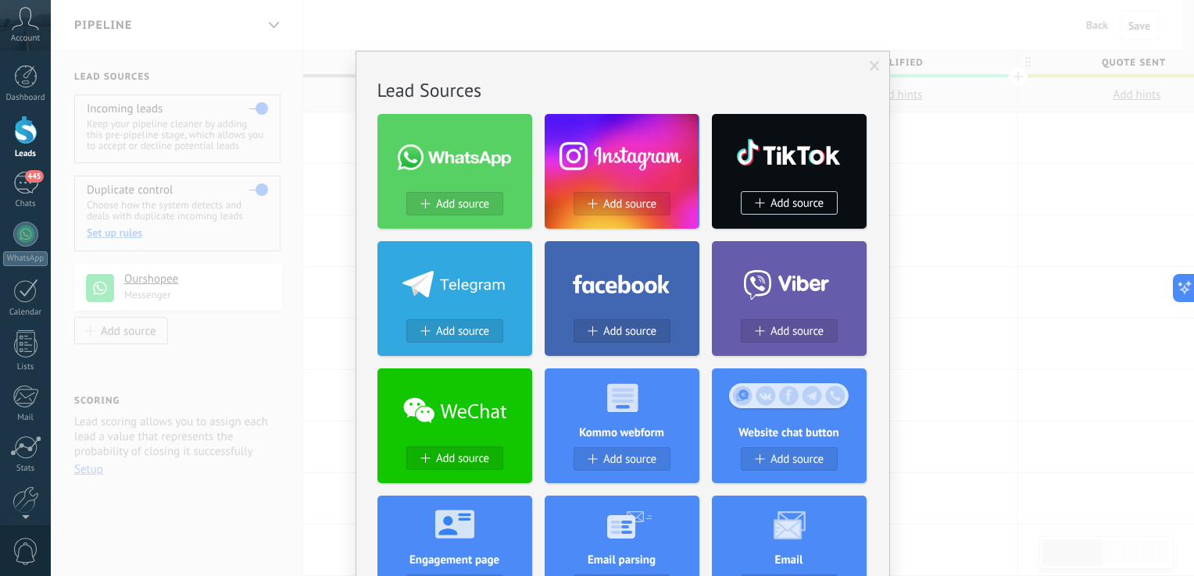
click at [1012, 212] on div "No results. Lead Sources Add source Add source Add source Add source Add source…" at bounding box center [622, 288] width 1143 height 576
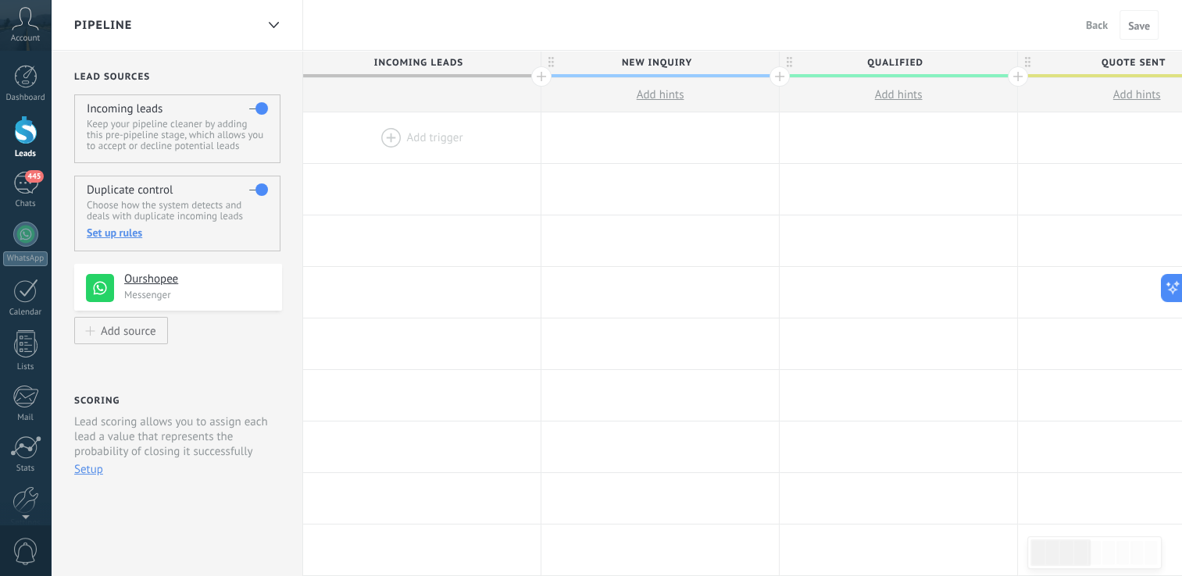
click at [446, 97] on div at bounding box center [421, 95] width 237 height 34
click at [392, 130] on div at bounding box center [421, 137] width 237 height 51
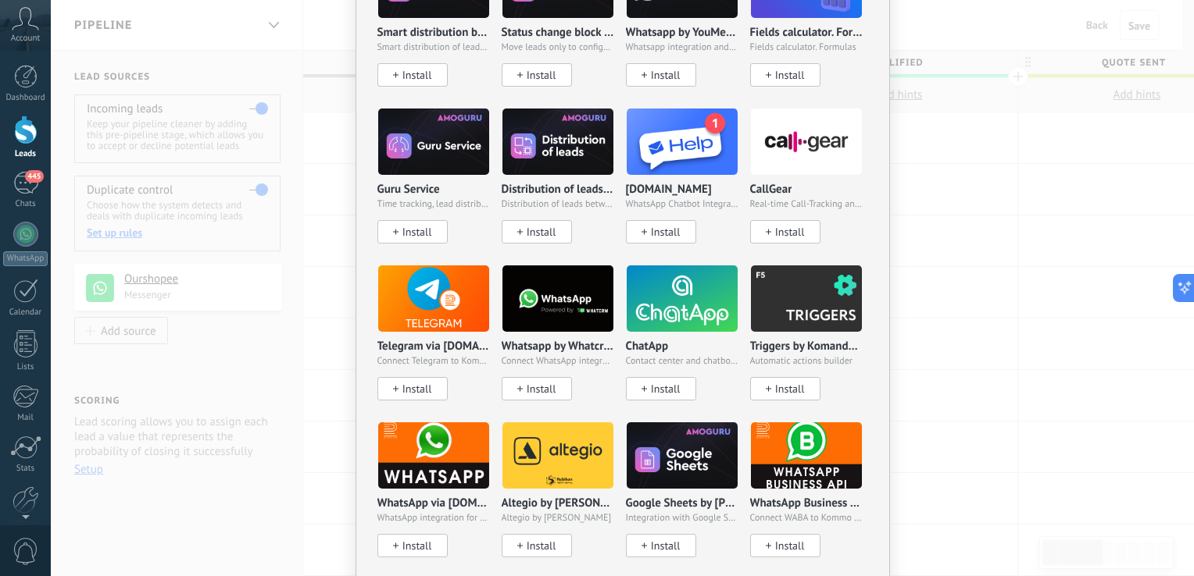
scroll to position [748, 0]
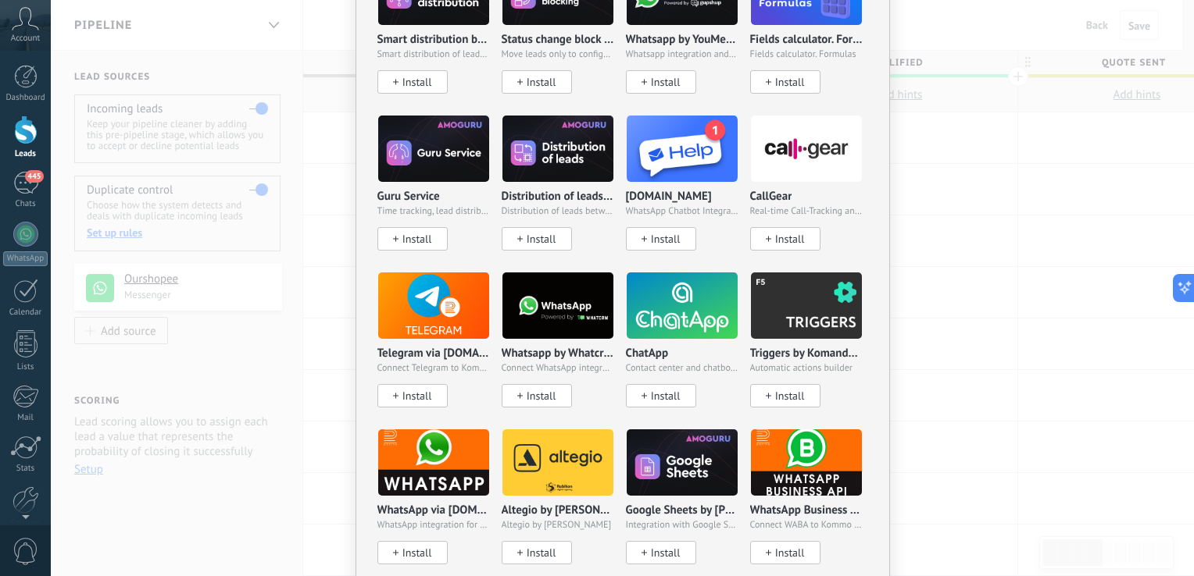
click at [969, 227] on div "No results. Salesbot AI agent Add task Send webhook Change lead stage Change le…" at bounding box center [622, 288] width 1143 height 576
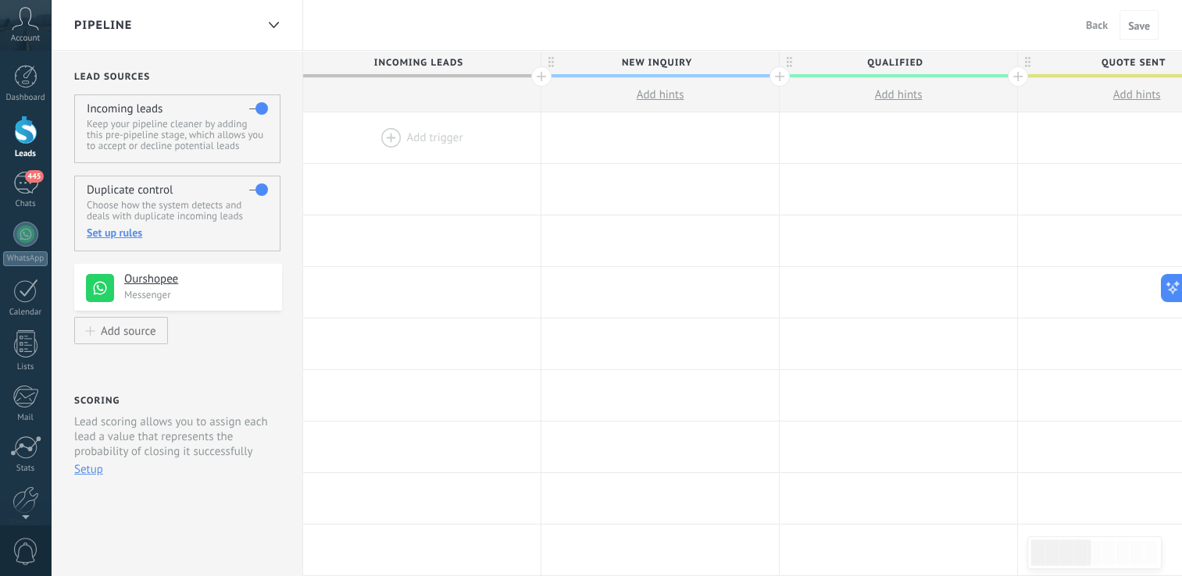
click at [667, 97] on span "Add hints" at bounding box center [661, 94] width 48 height 15
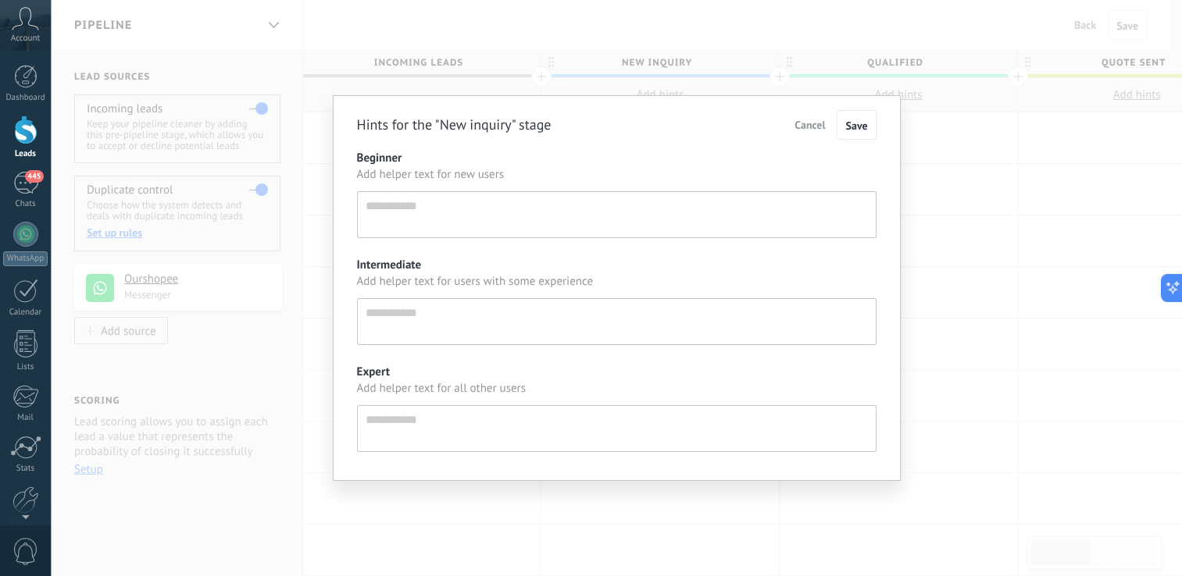
type textarea "**********"
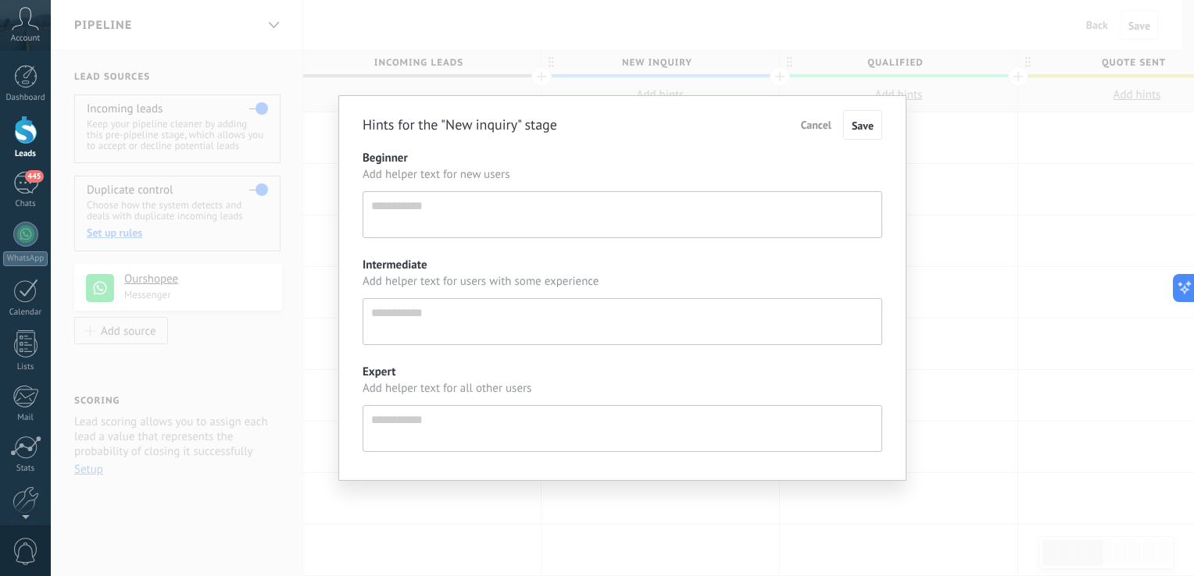
click at [946, 252] on div "Hints for the "New inquiry" stage Cancel Save Beginner Add helper text for new …" at bounding box center [622, 288] width 1143 height 576
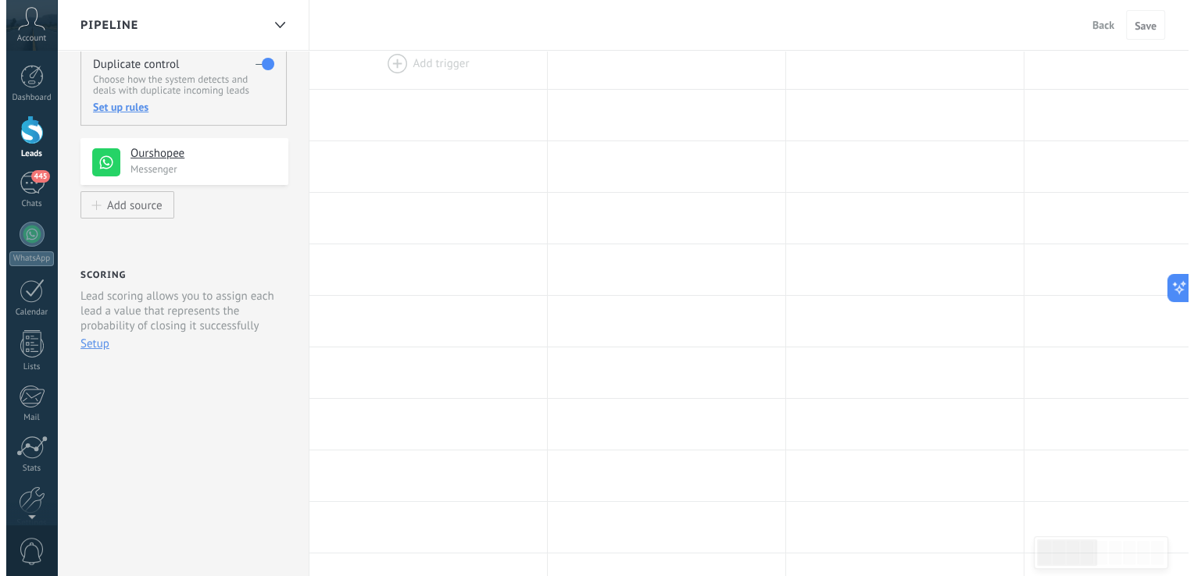
scroll to position [0, 0]
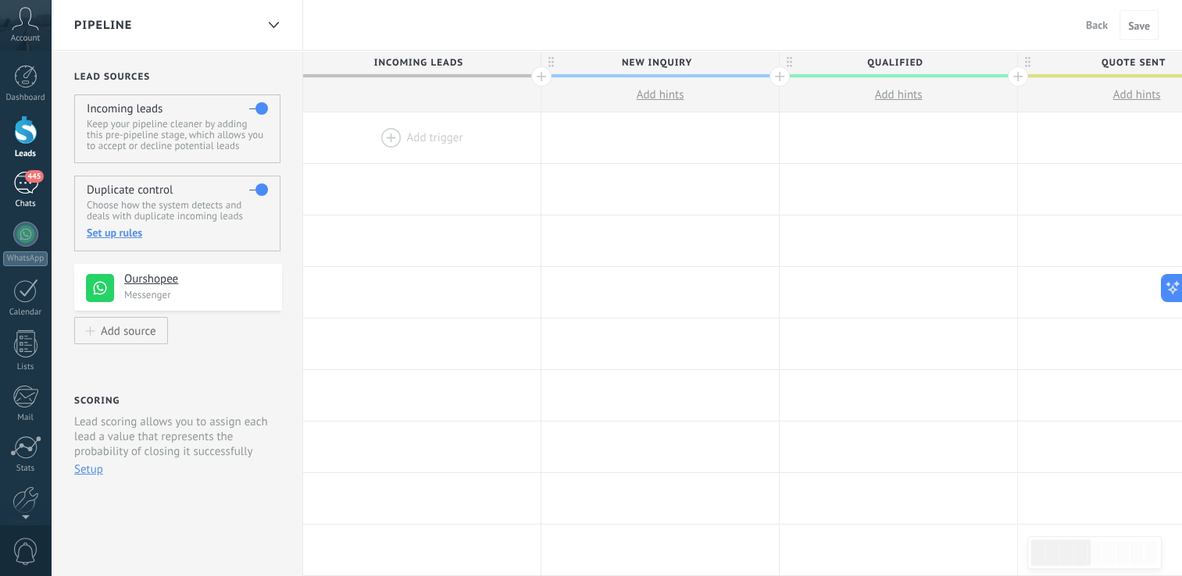
click at [36, 180] on span "445" at bounding box center [34, 176] width 18 height 12
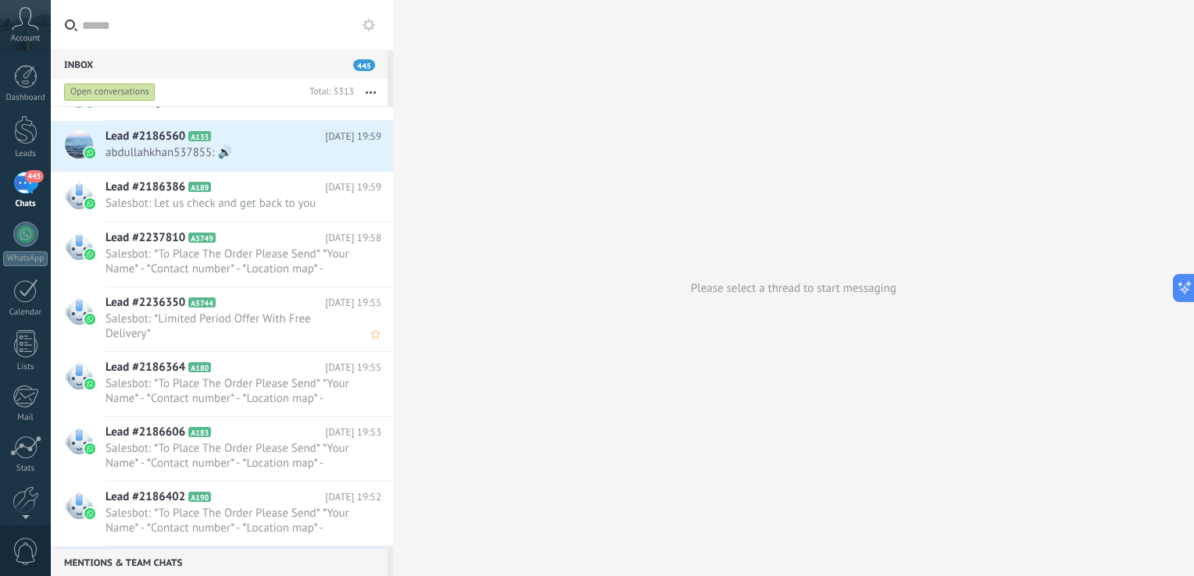
scroll to position [1891, 0]
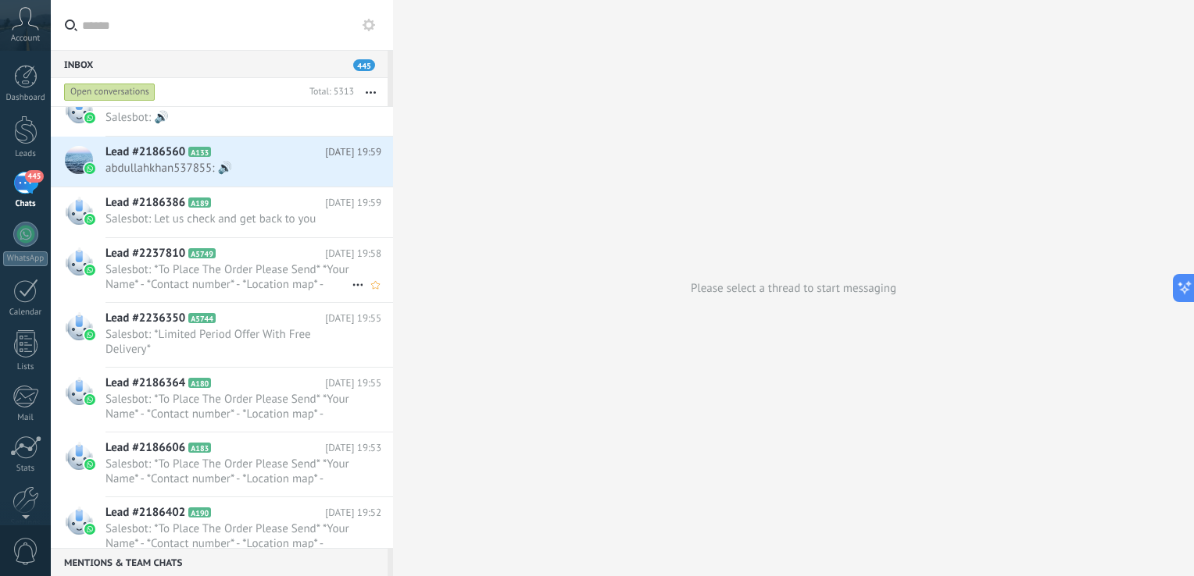
click at [244, 259] on h2 "Lead #2237810 A5749" at bounding box center [214, 254] width 219 height 16
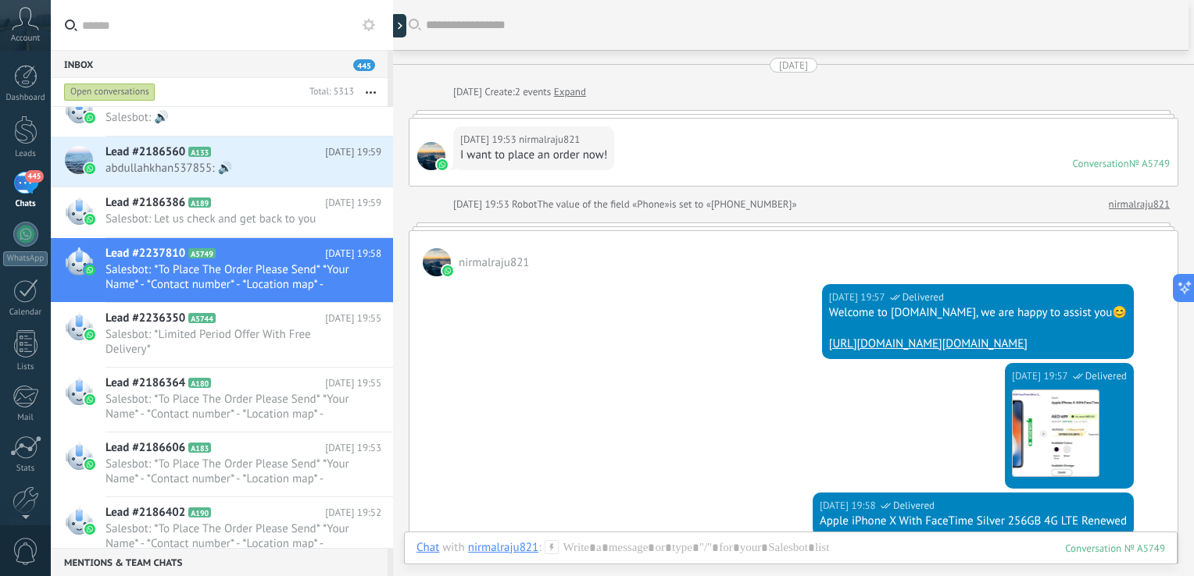
click at [709, 333] on div "[DATE] 19:57 WhatsApp Business Delivered Welcome to [DOMAIN_NAME], we are happy…" at bounding box center [793, 320] width 768 height 87
click at [238, 212] on span "Salesbot: Let us check and get back to you" at bounding box center [228, 219] width 246 height 15
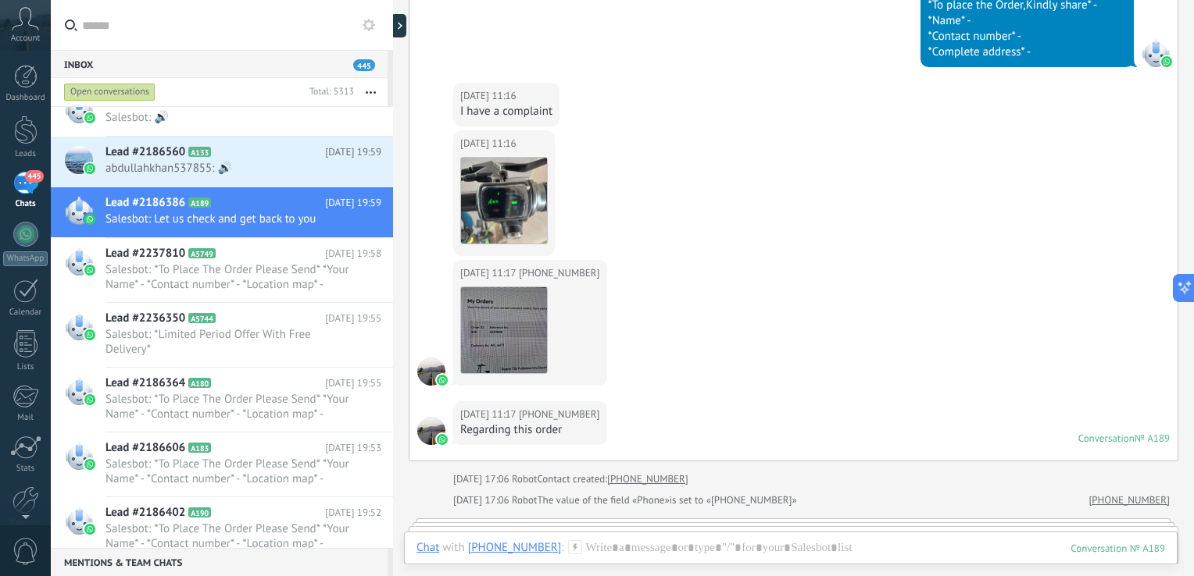
scroll to position [227, 0]
click at [525, 320] on img at bounding box center [504, 329] width 86 height 86
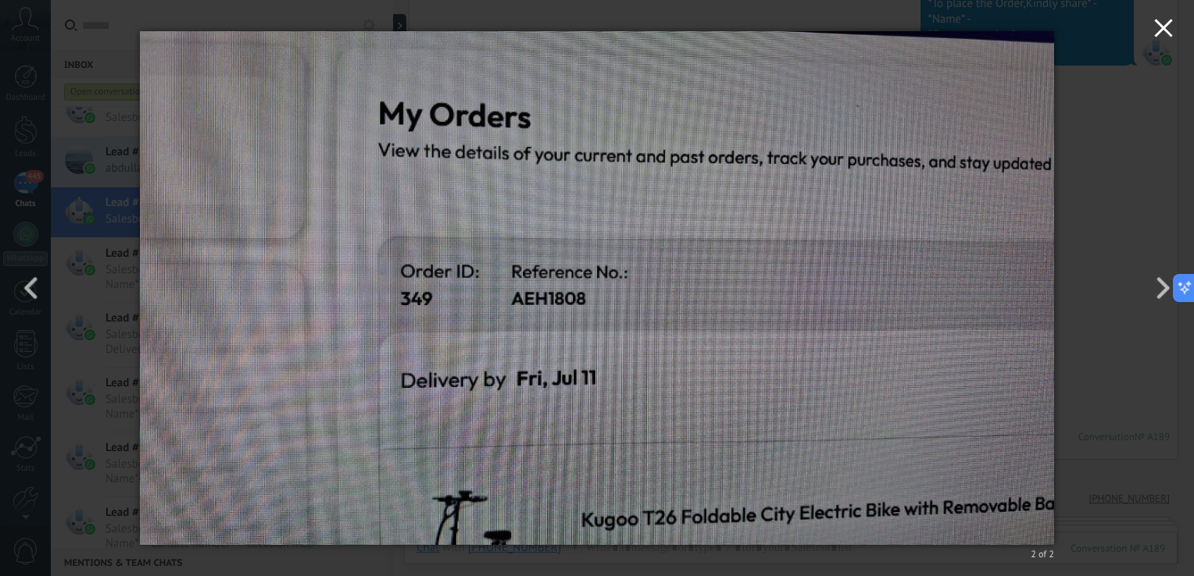
click at [1159, 34] on icon "button" at bounding box center [1163, 28] width 19 height 19
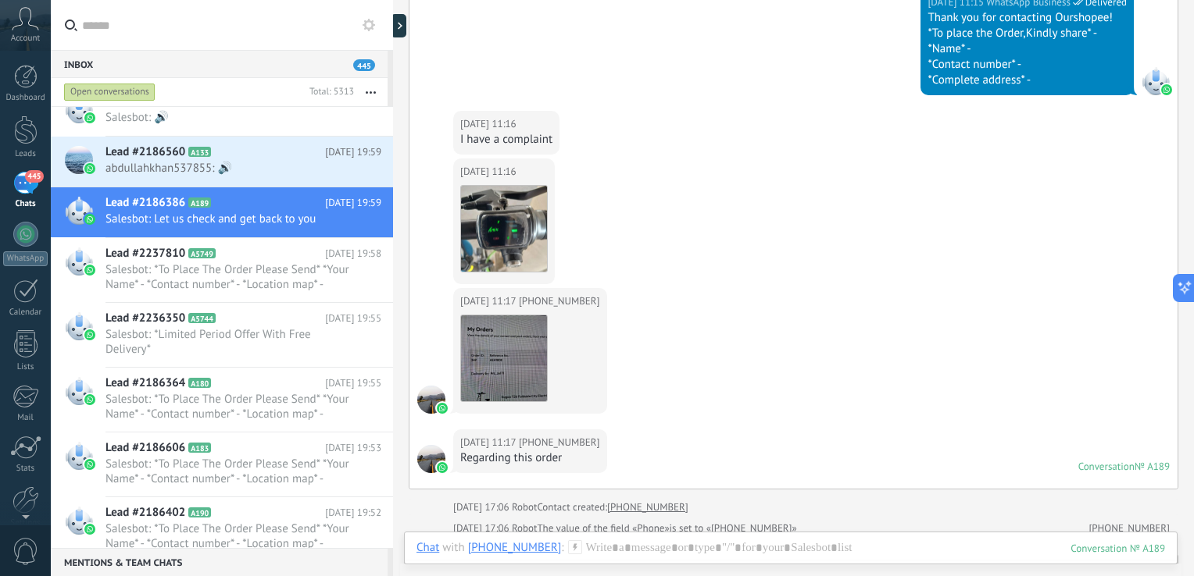
scroll to position [0, 0]
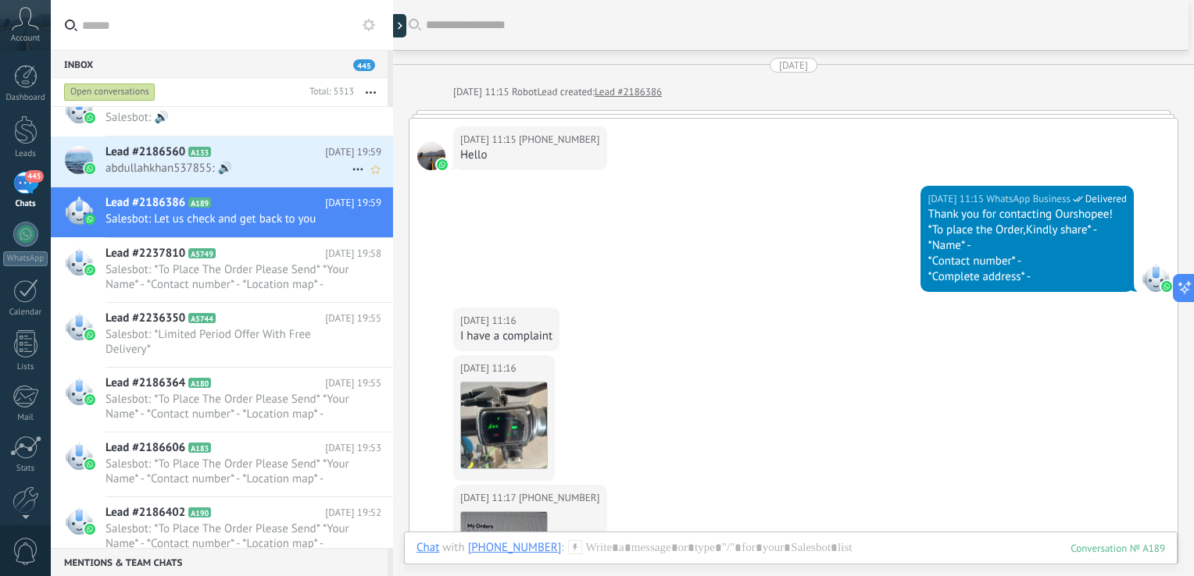
click at [236, 150] on h2 "Lead #2186560 A133" at bounding box center [214, 153] width 219 height 16
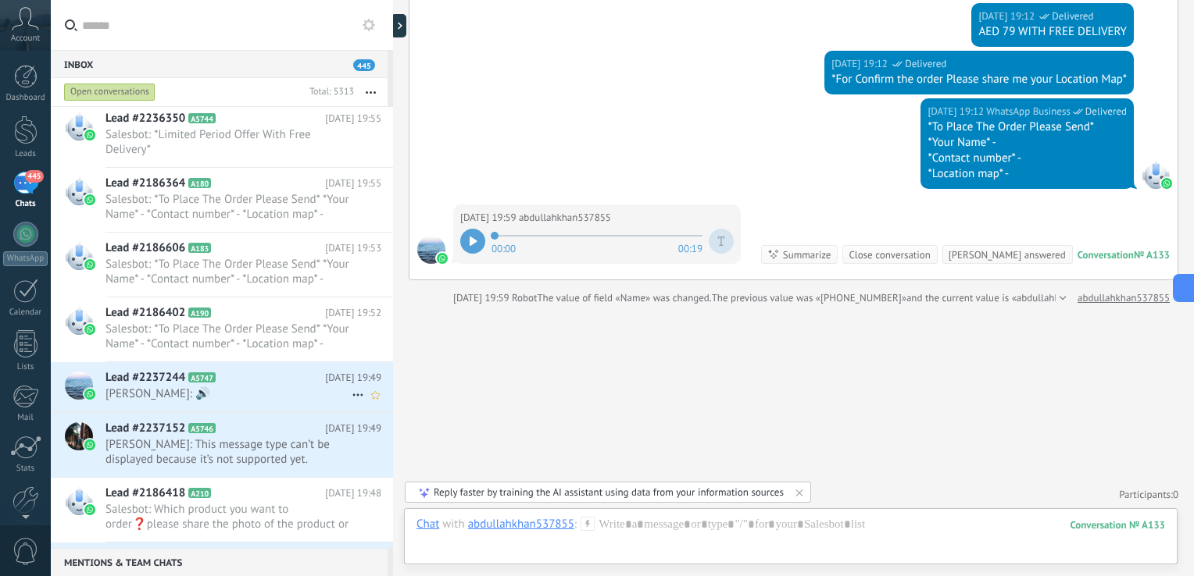
scroll to position [2096, 0]
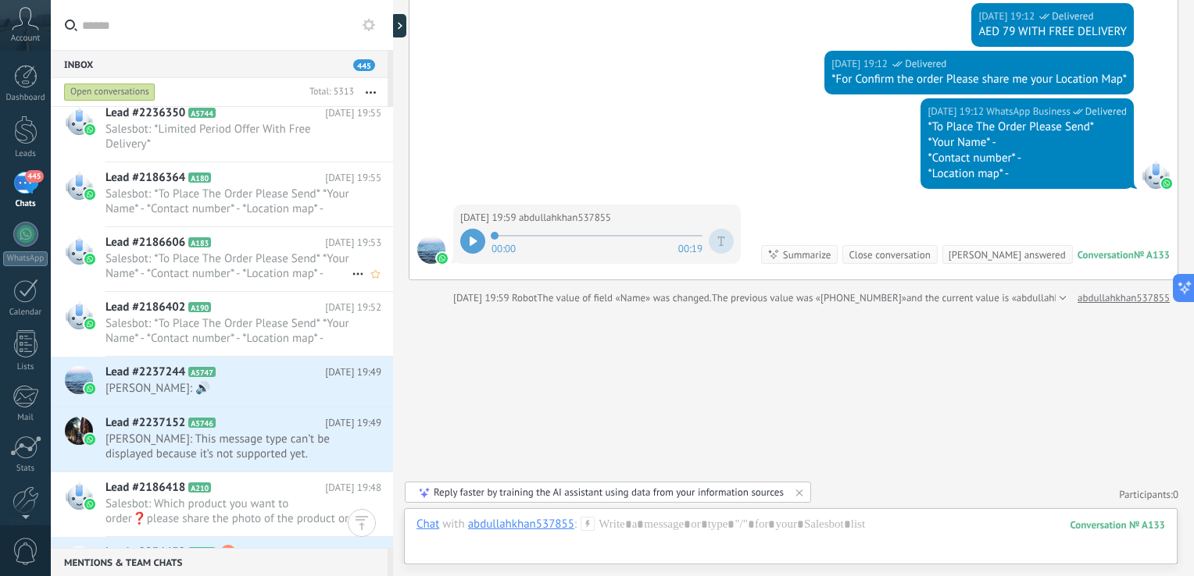
click at [277, 261] on span "Salesbot: *To Place The Order Please Send* *Your Name* - *Contact number* - *Lo…" at bounding box center [228, 267] width 246 height 30
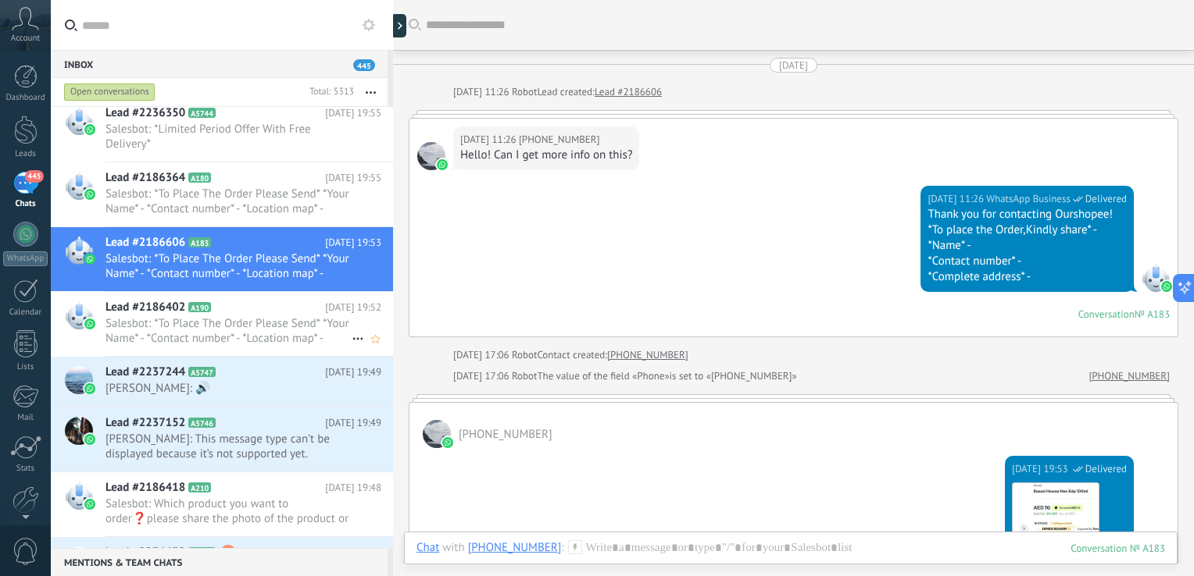
click at [304, 322] on span "Salesbot: *To Place The Order Please Send* *Your Name* - *Contact number* - *Lo…" at bounding box center [228, 331] width 246 height 30
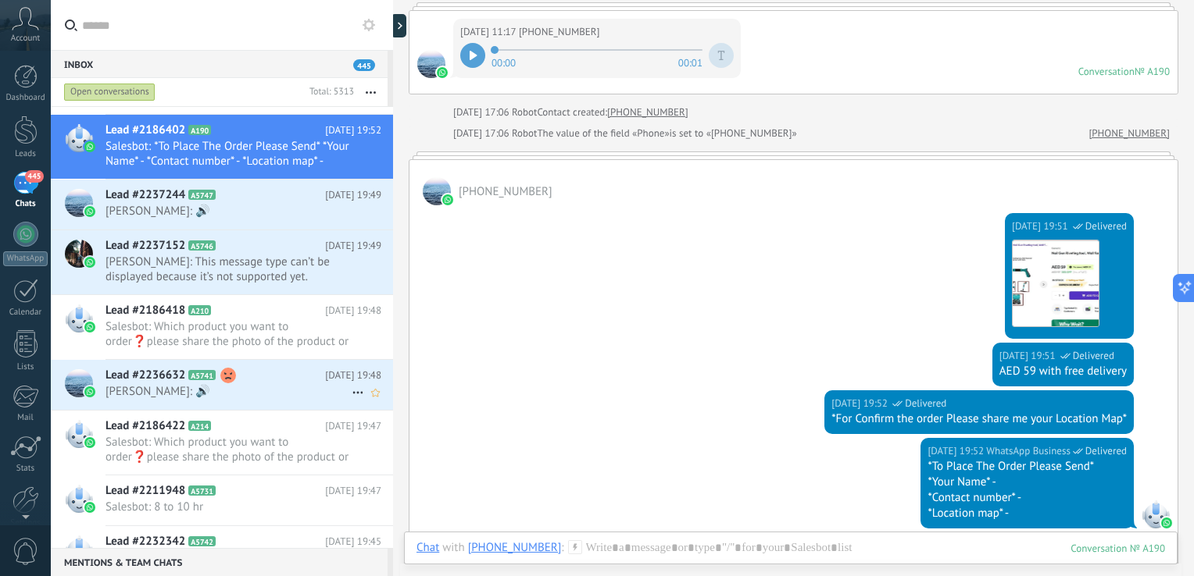
scroll to position [2337, 0]
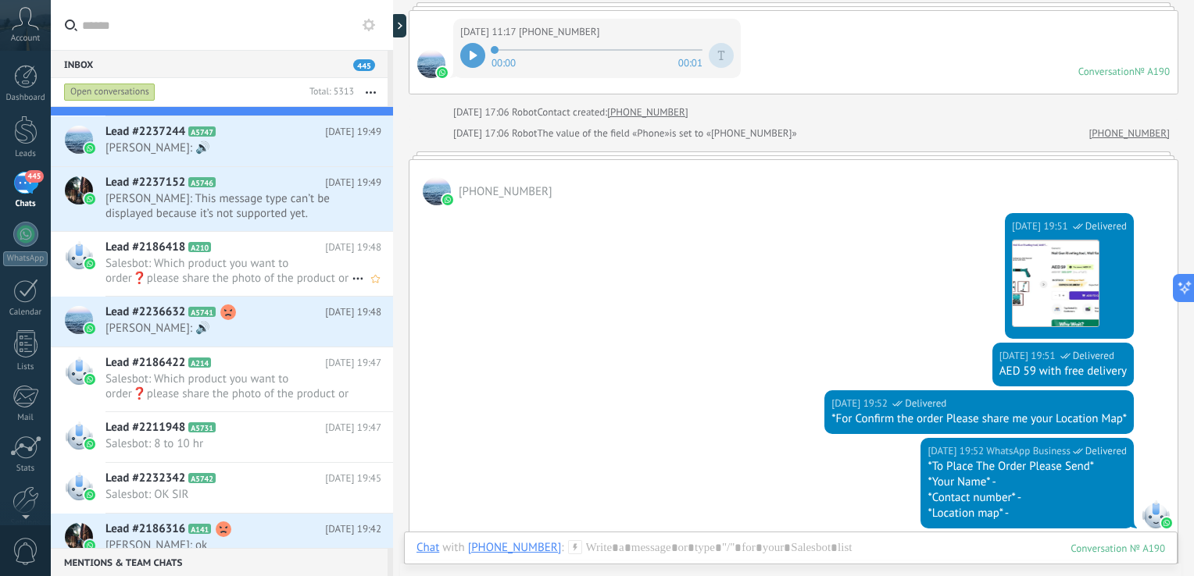
click at [302, 281] on span "Salesbot: Which product you want to order❓please share the photo of the product…" at bounding box center [228, 271] width 246 height 30
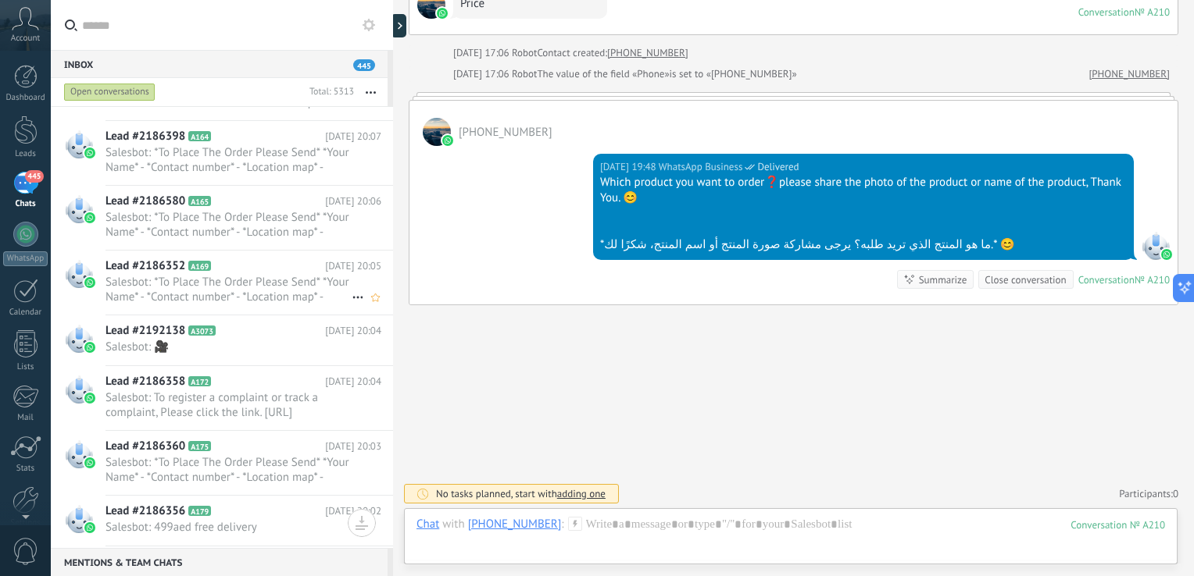
scroll to position [1504, 0]
click at [259, 293] on span "Salesbot: *To Place The Order Please Send* *Your Name* - *Contact number* - *Lo…" at bounding box center [228, 292] width 246 height 30
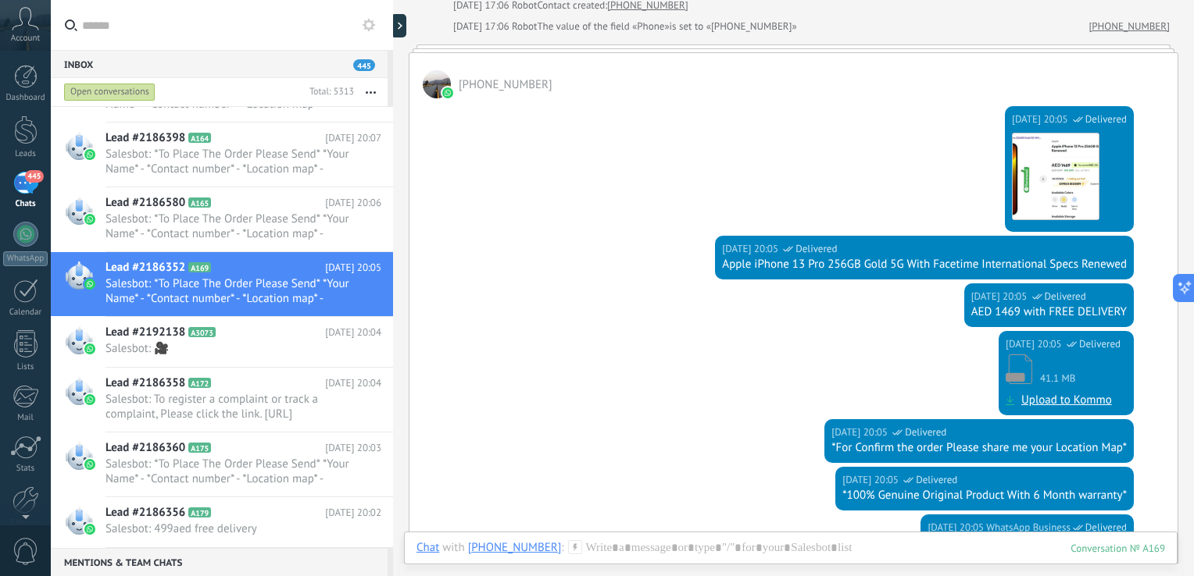
scroll to position [515, 0]
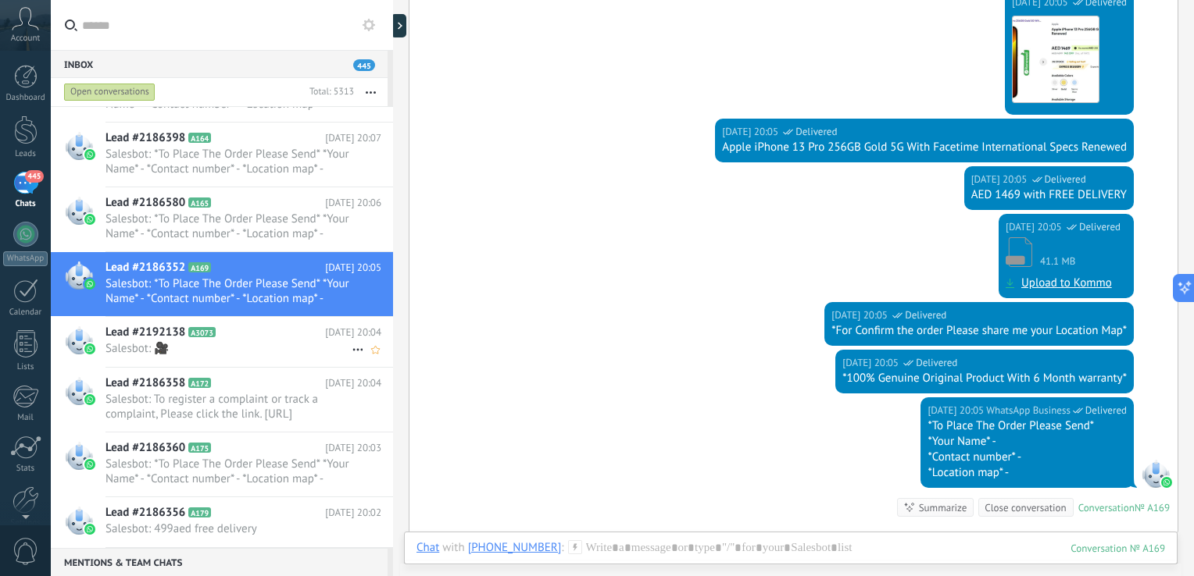
click at [281, 344] on span "Salesbot: 🎥" at bounding box center [228, 348] width 246 height 15
